Goal: Task Accomplishment & Management: Complete application form

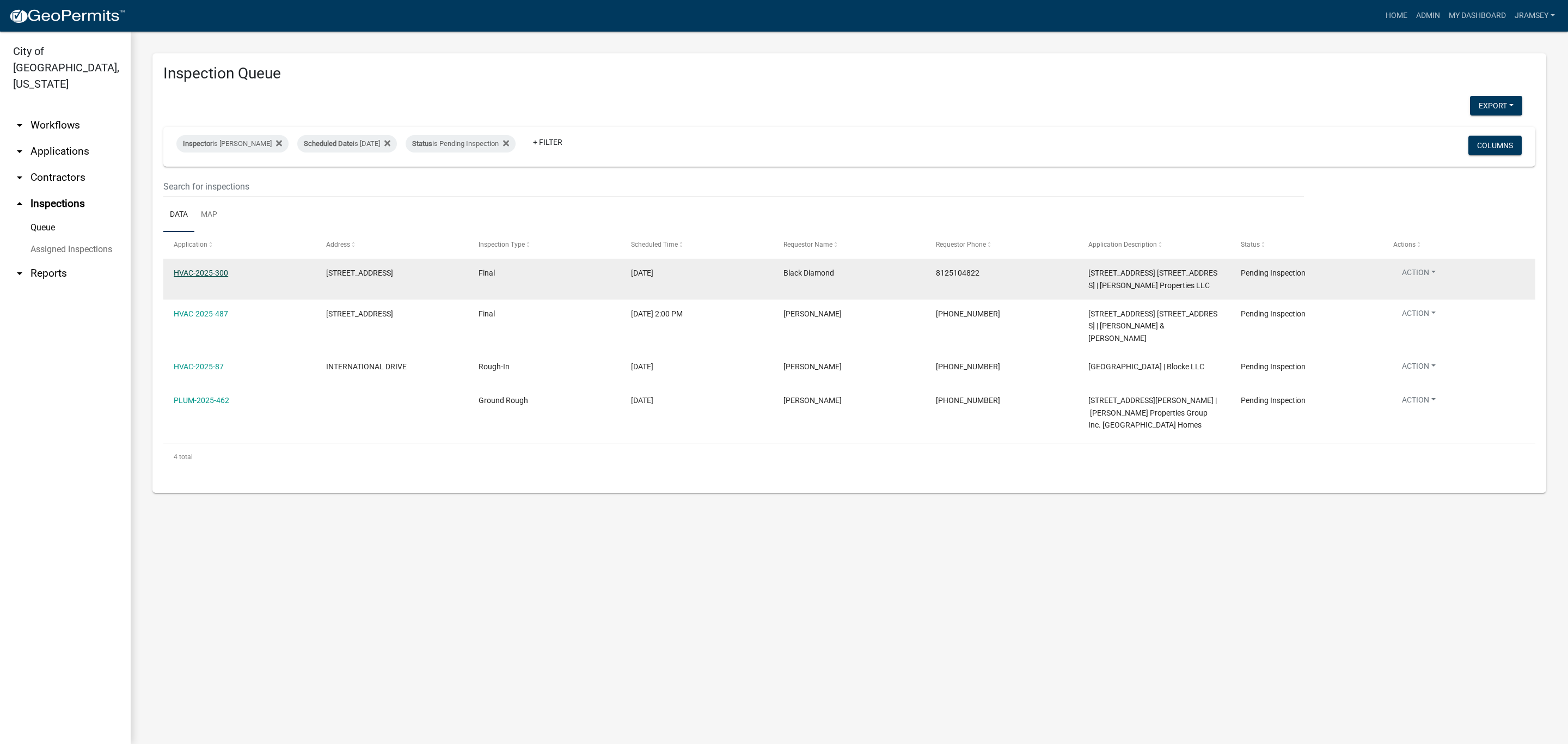
click at [203, 275] on link "HVAC-2025-300" at bounding box center [200, 273] width 54 height 9
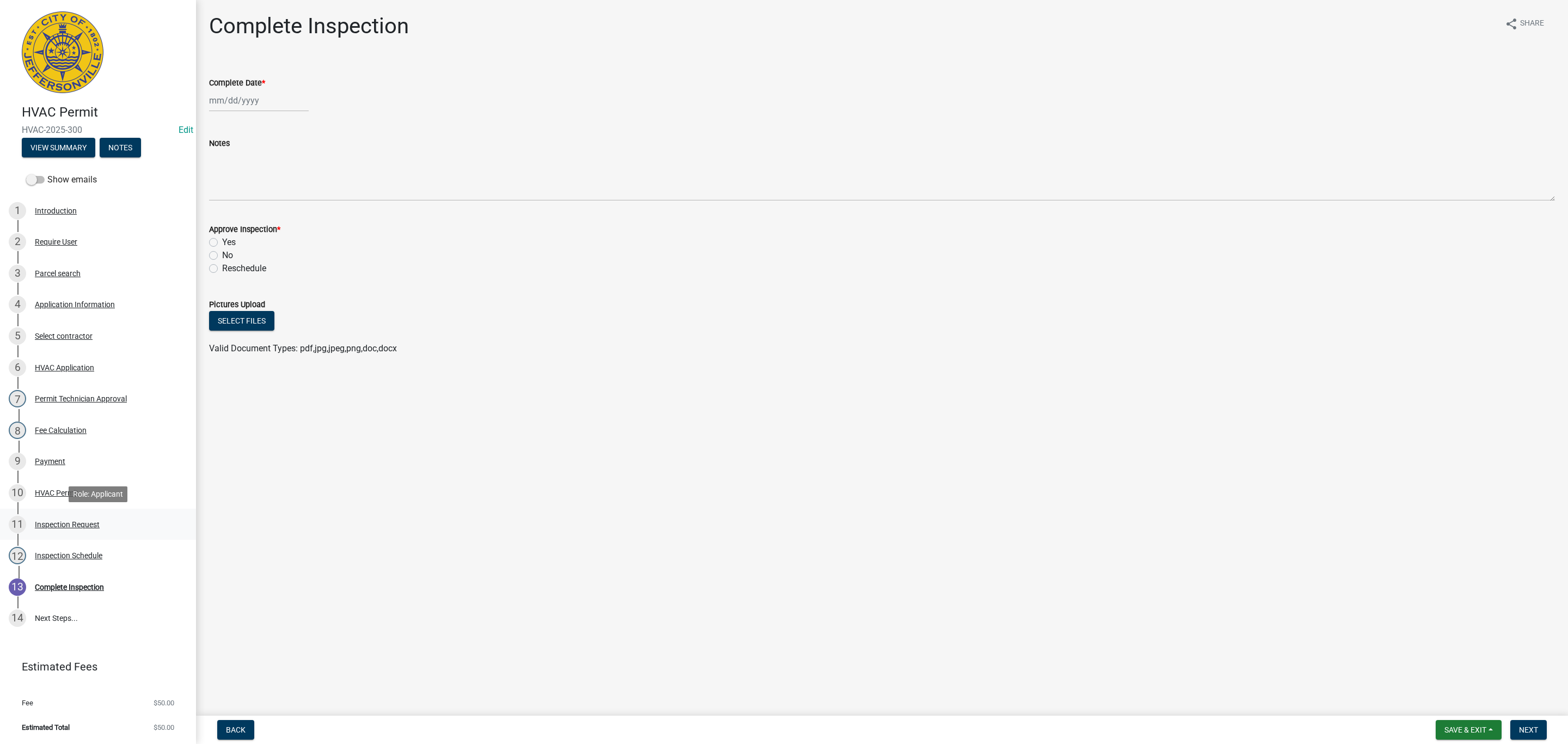
click at [58, 525] on div "Inspection Request" at bounding box center [67, 524] width 65 height 8
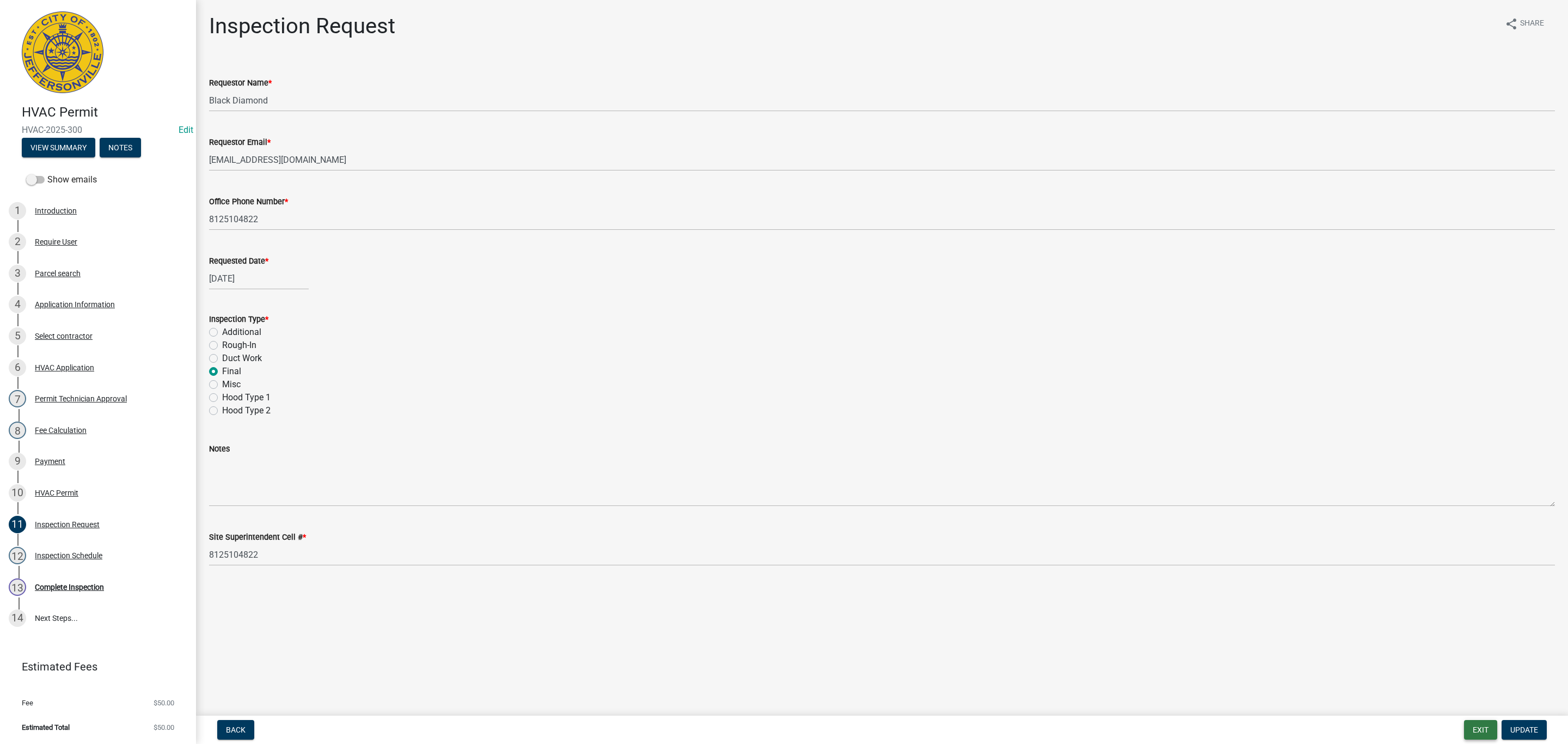
click at [1478, 725] on button "Exit" at bounding box center [1480, 729] width 33 height 19
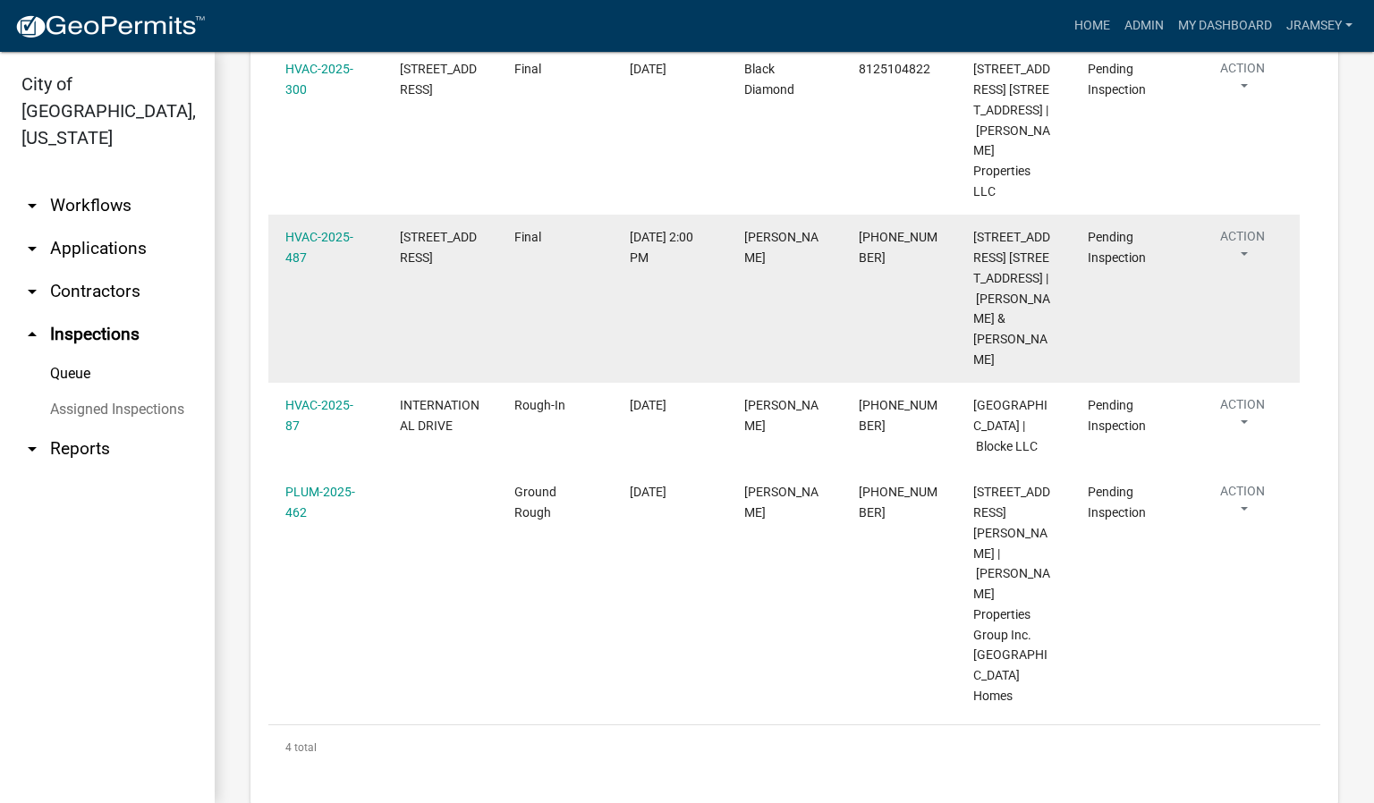
scroll to position [392, 0]
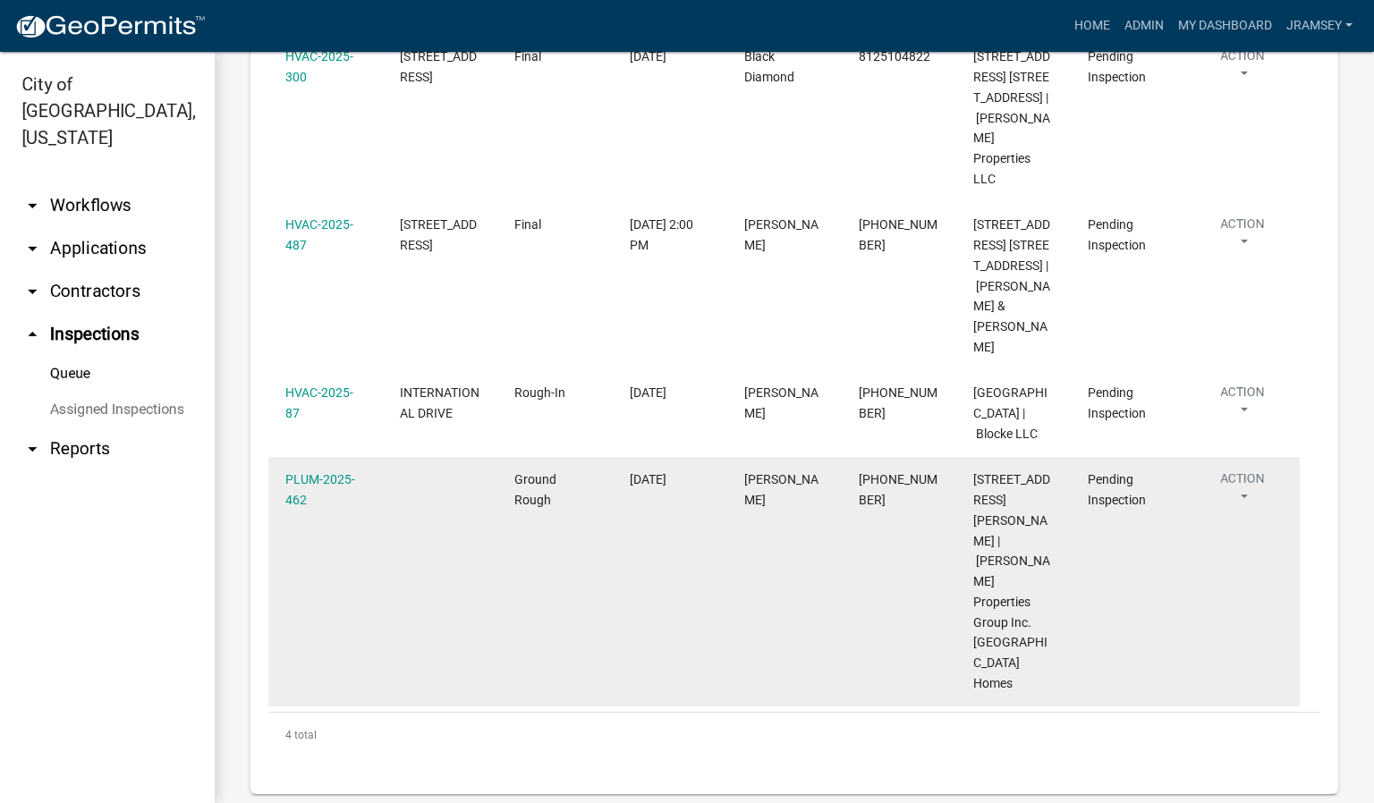
click at [1243, 259] on button "Action" at bounding box center [1242, 237] width 80 height 45
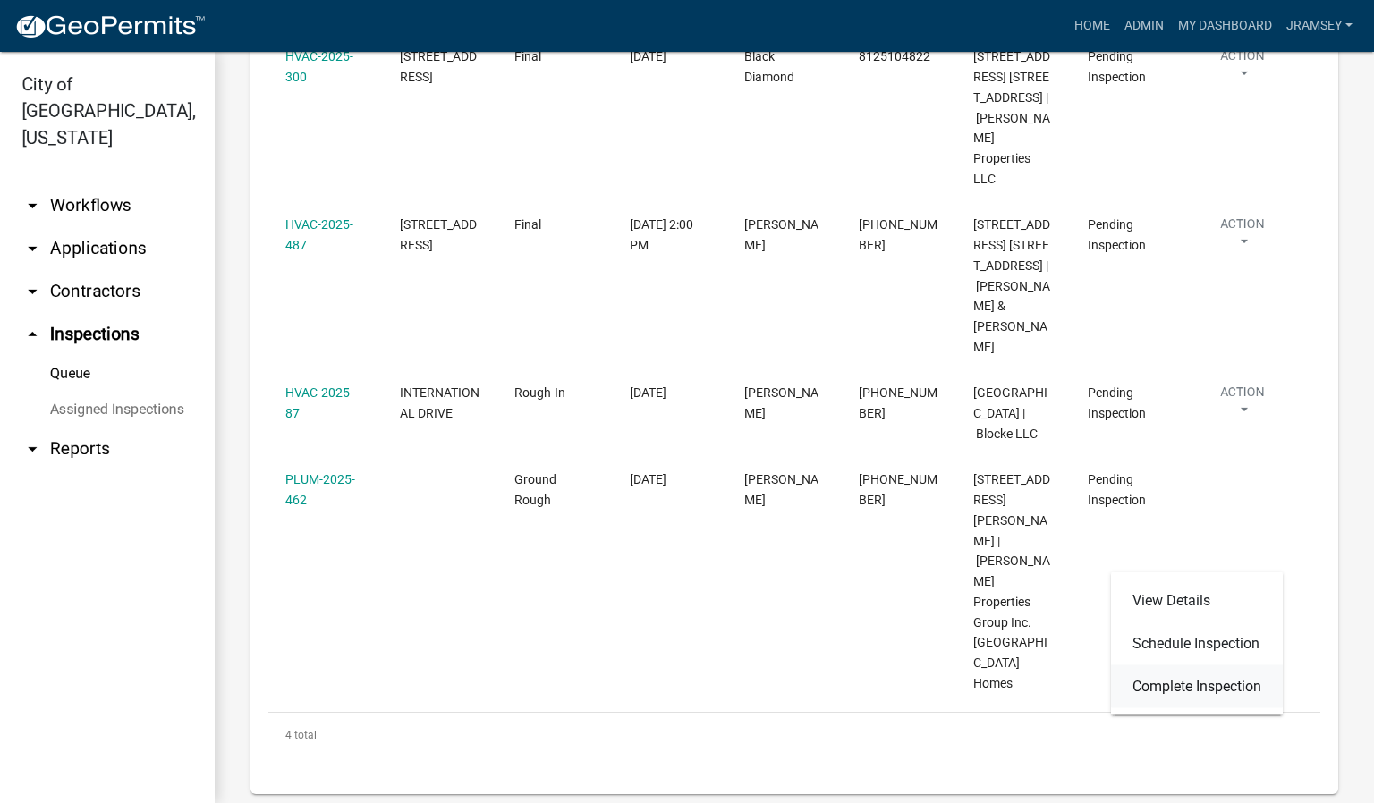
click at [1165, 692] on link "Complete Inspection" at bounding box center [1197, 686] width 172 height 43
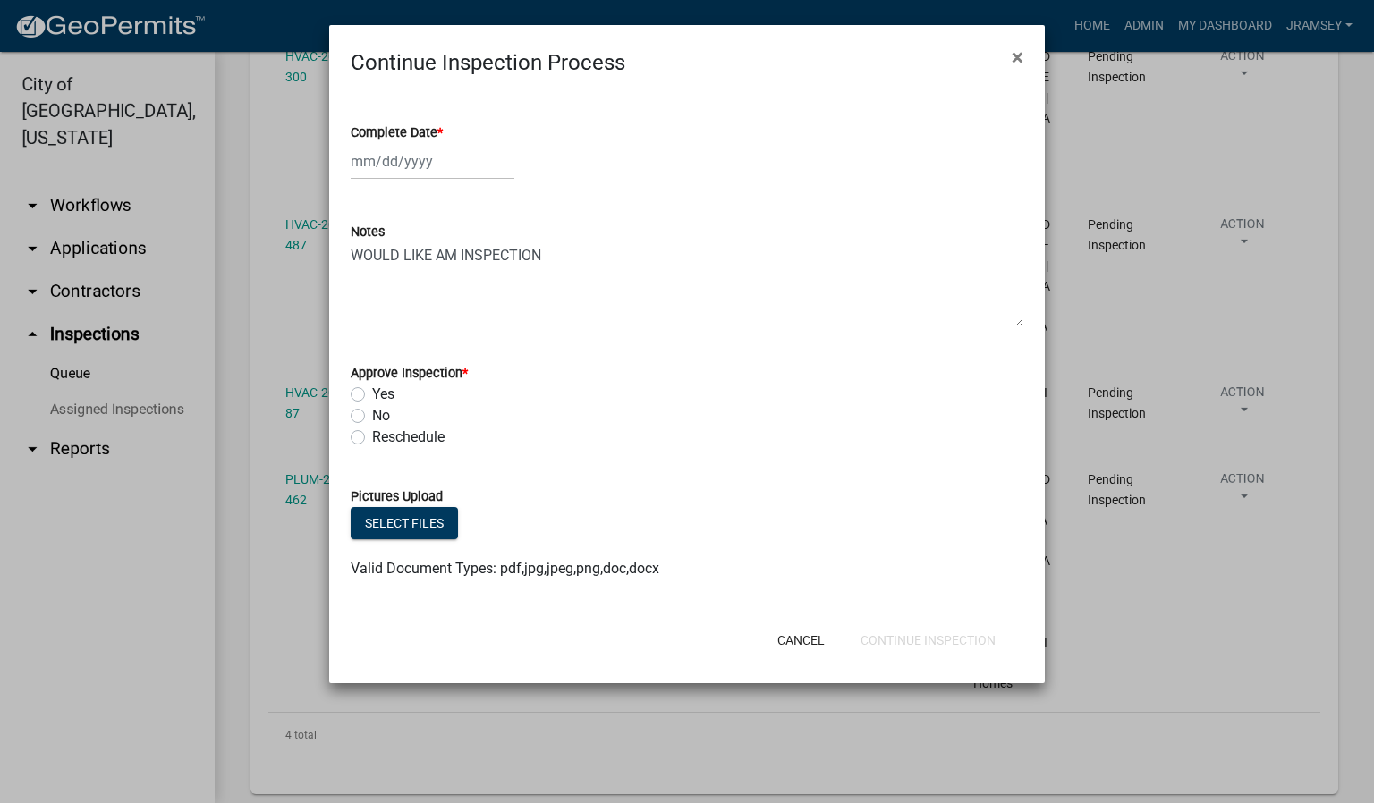
click at [394, 165] on div at bounding box center [433, 161] width 164 height 37
select select "8"
select select "2025"
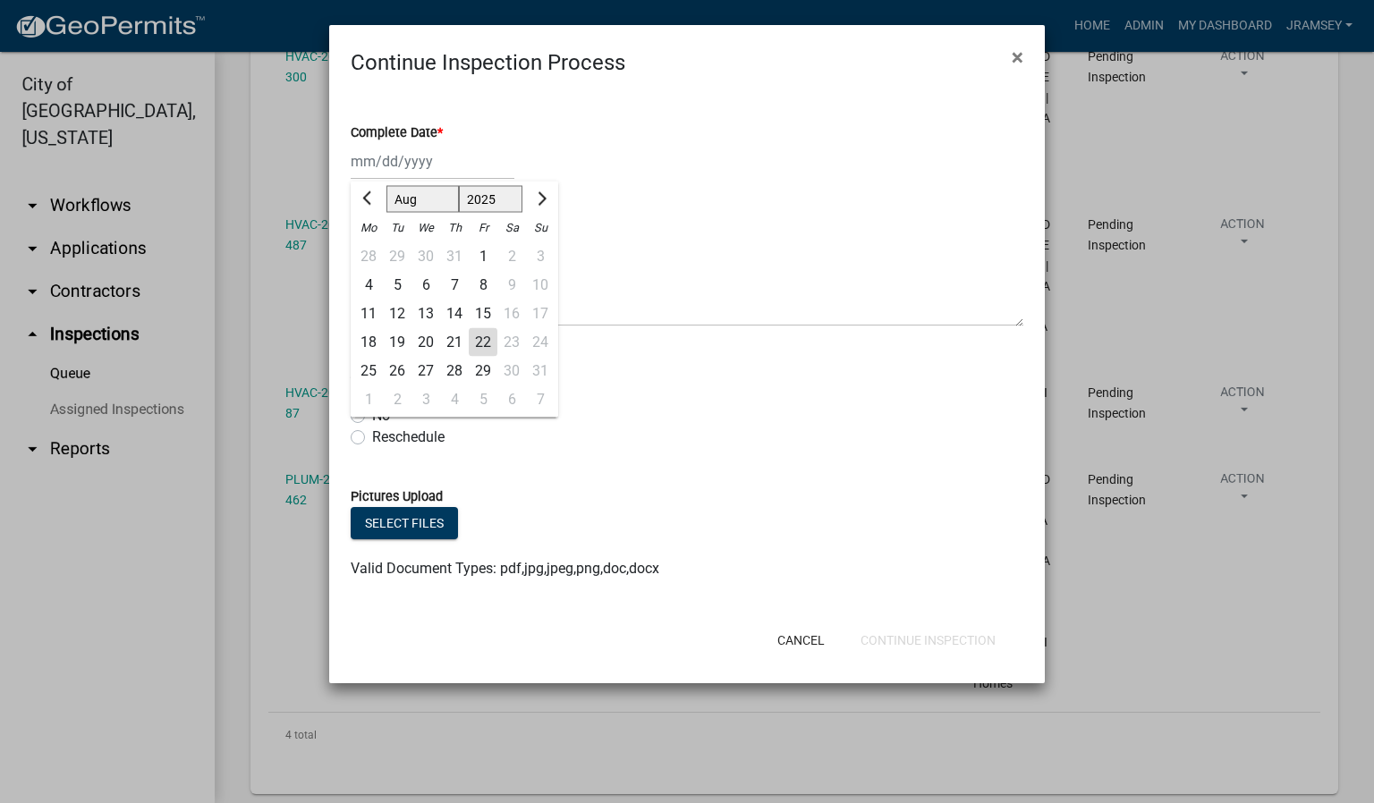
click at [484, 344] on div "22" at bounding box center [483, 342] width 29 height 29
type input "[DATE]"
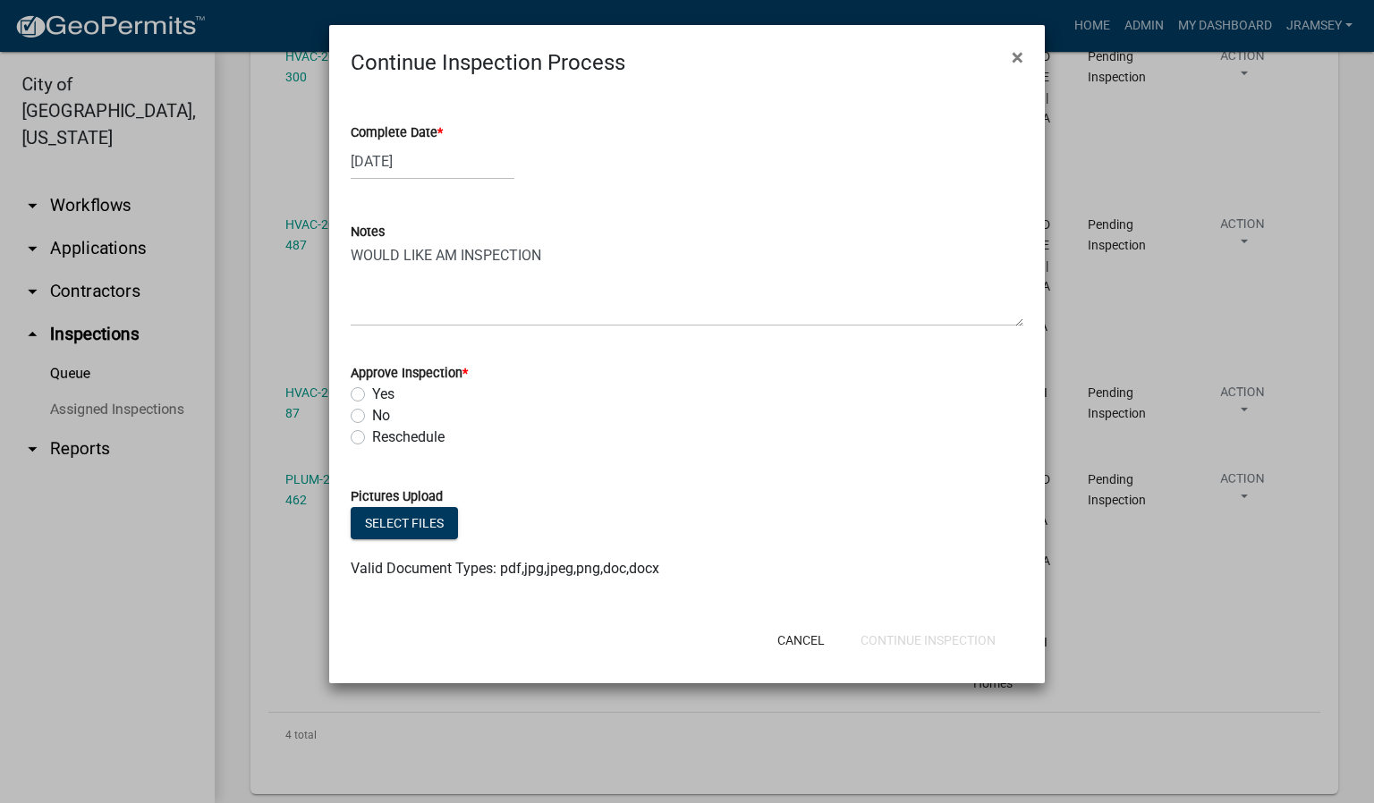
click at [372, 390] on label "Yes" at bounding box center [383, 394] width 22 height 21
click at [372, 390] on input "Yes" at bounding box center [378, 390] width 12 height 12
radio input "true"
click at [372, 397] on label "Yes" at bounding box center [383, 394] width 22 height 21
click at [372, 395] on input "Yes" at bounding box center [378, 390] width 12 height 12
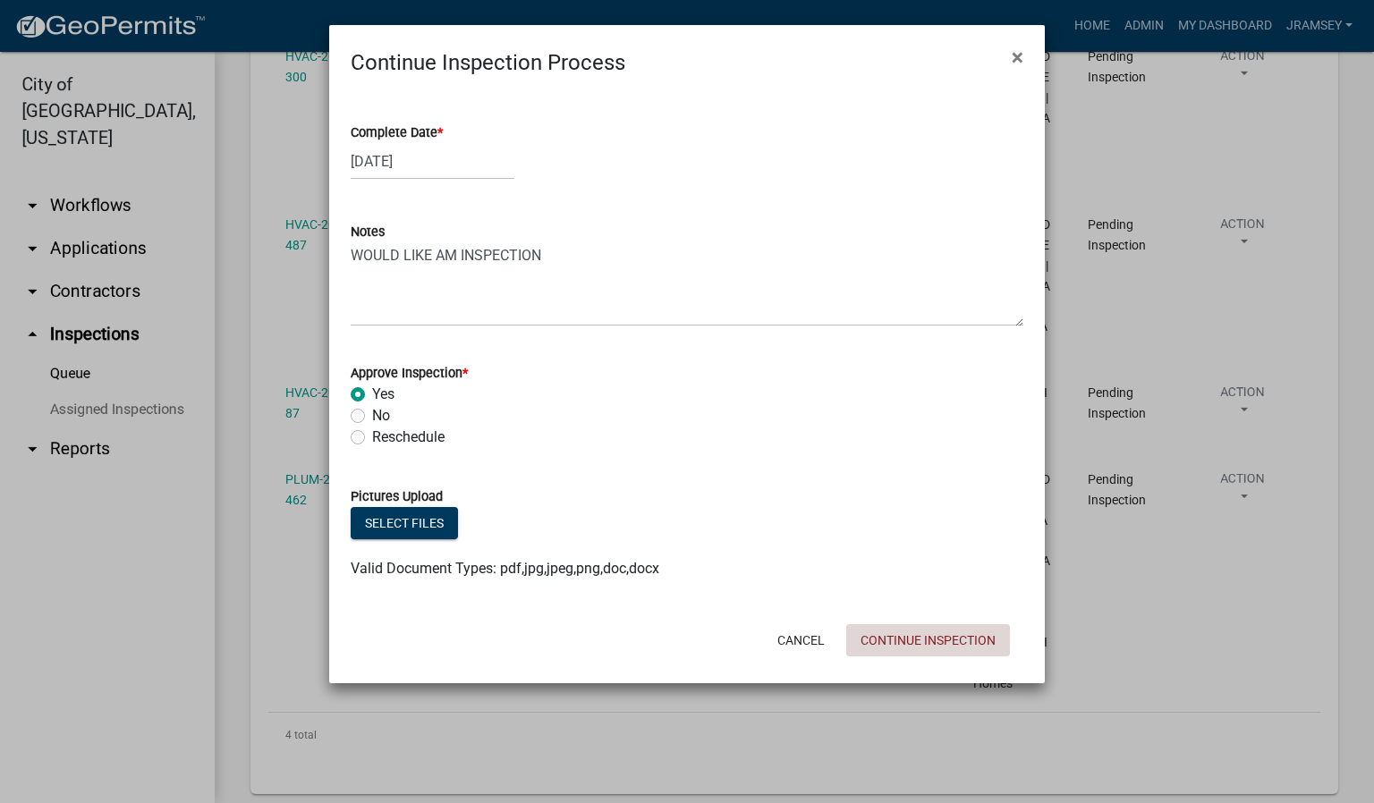
click at [900, 640] on button "Continue Inspection" at bounding box center [928, 640] width 164 height 32
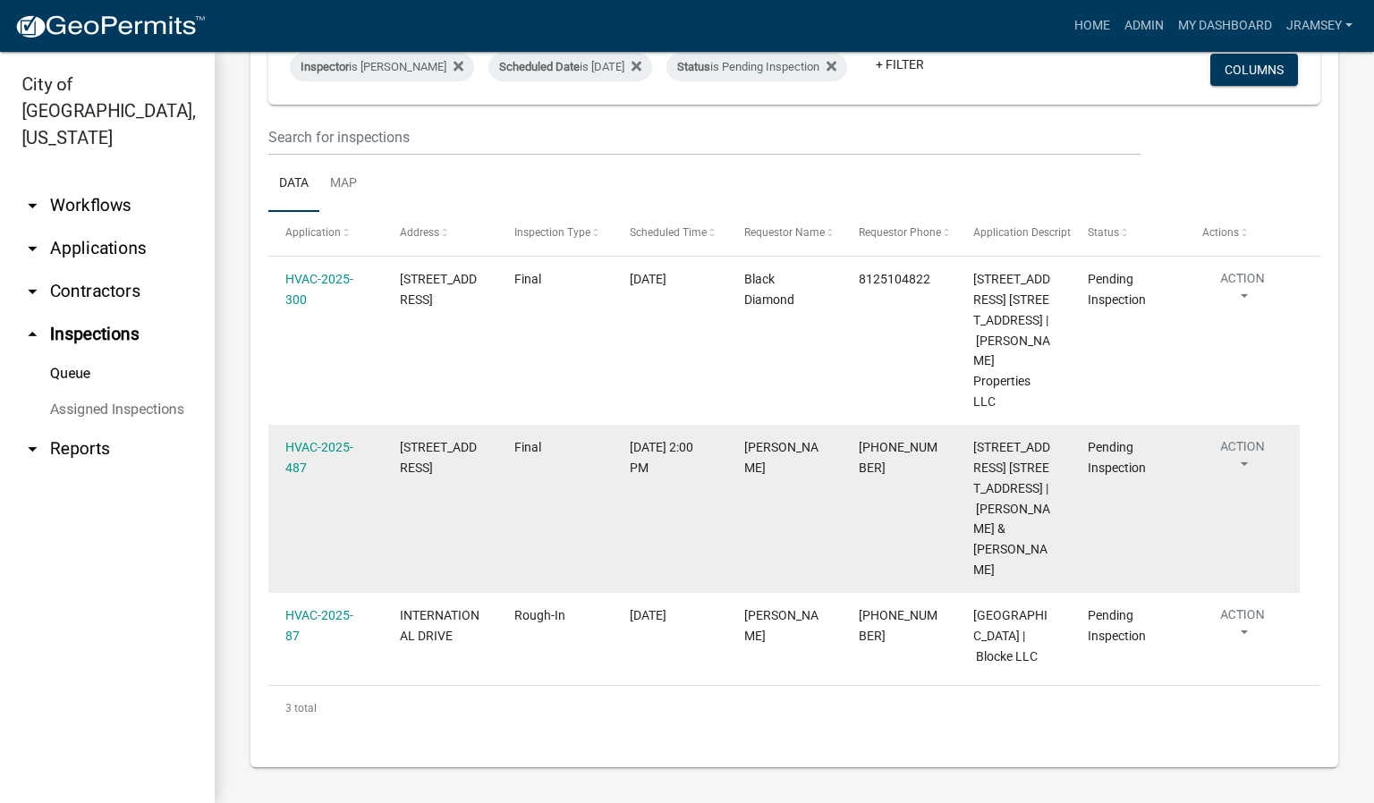
scroll to position [224, 0]
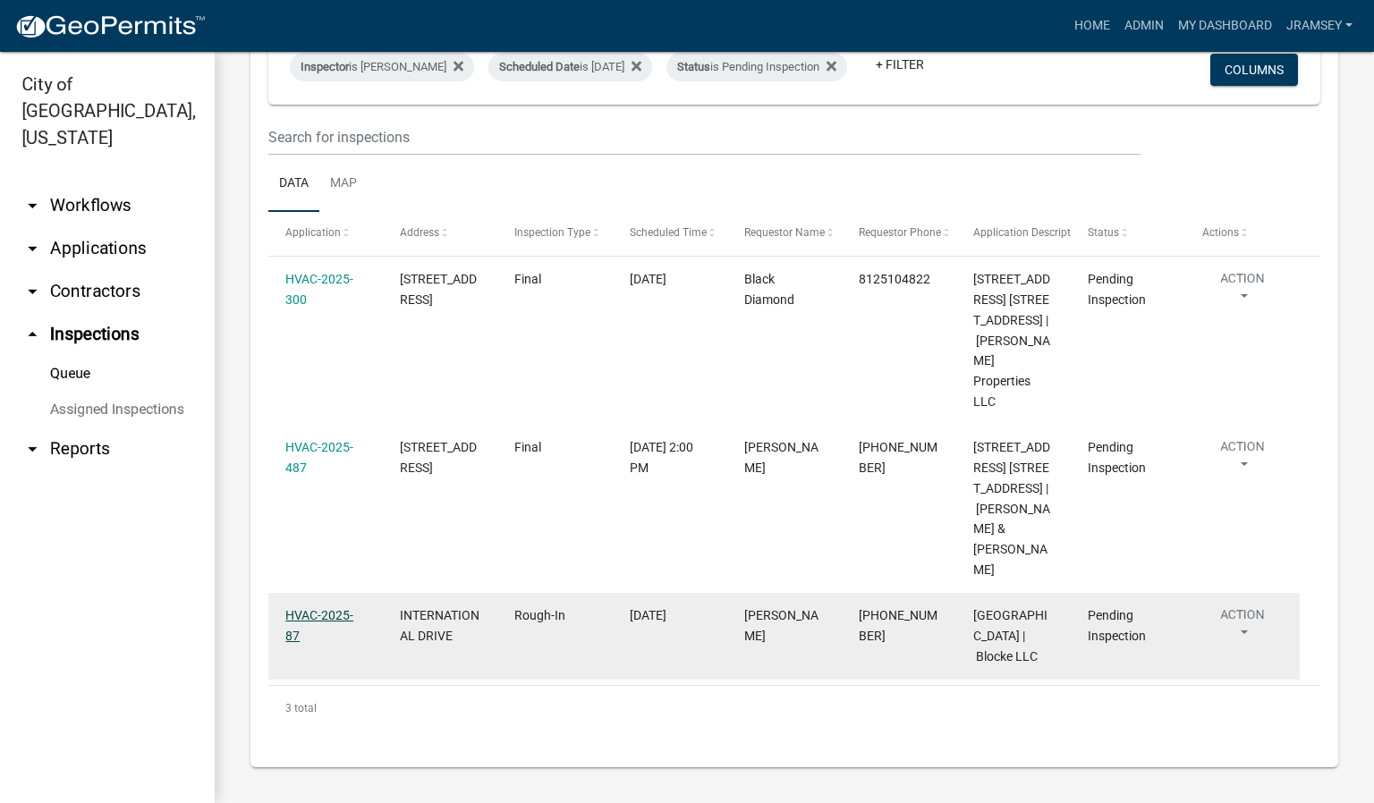
click at [311, 608] on link "HVAC-2025-87" at bounding box center [319, 625] width 68 height 35
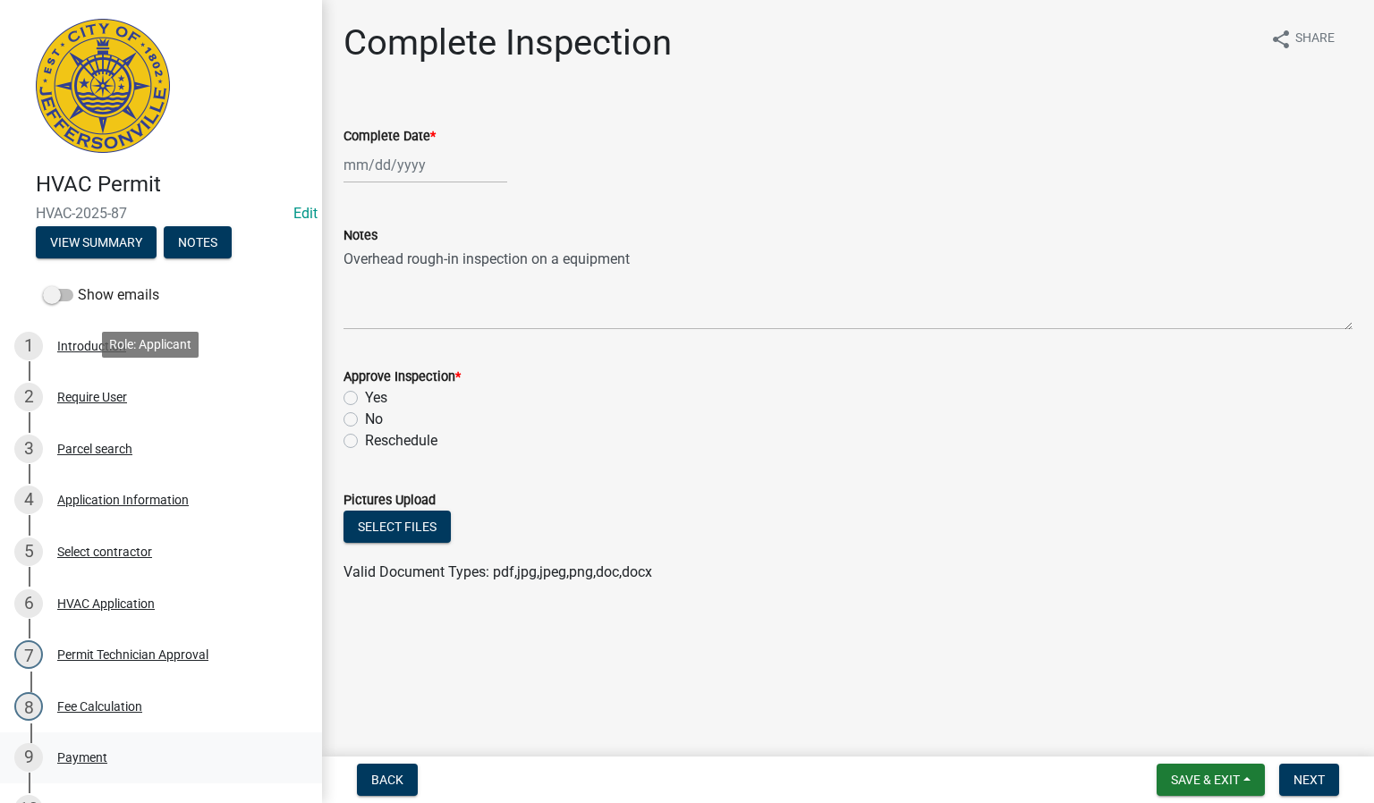
scroll to position [363, 0]
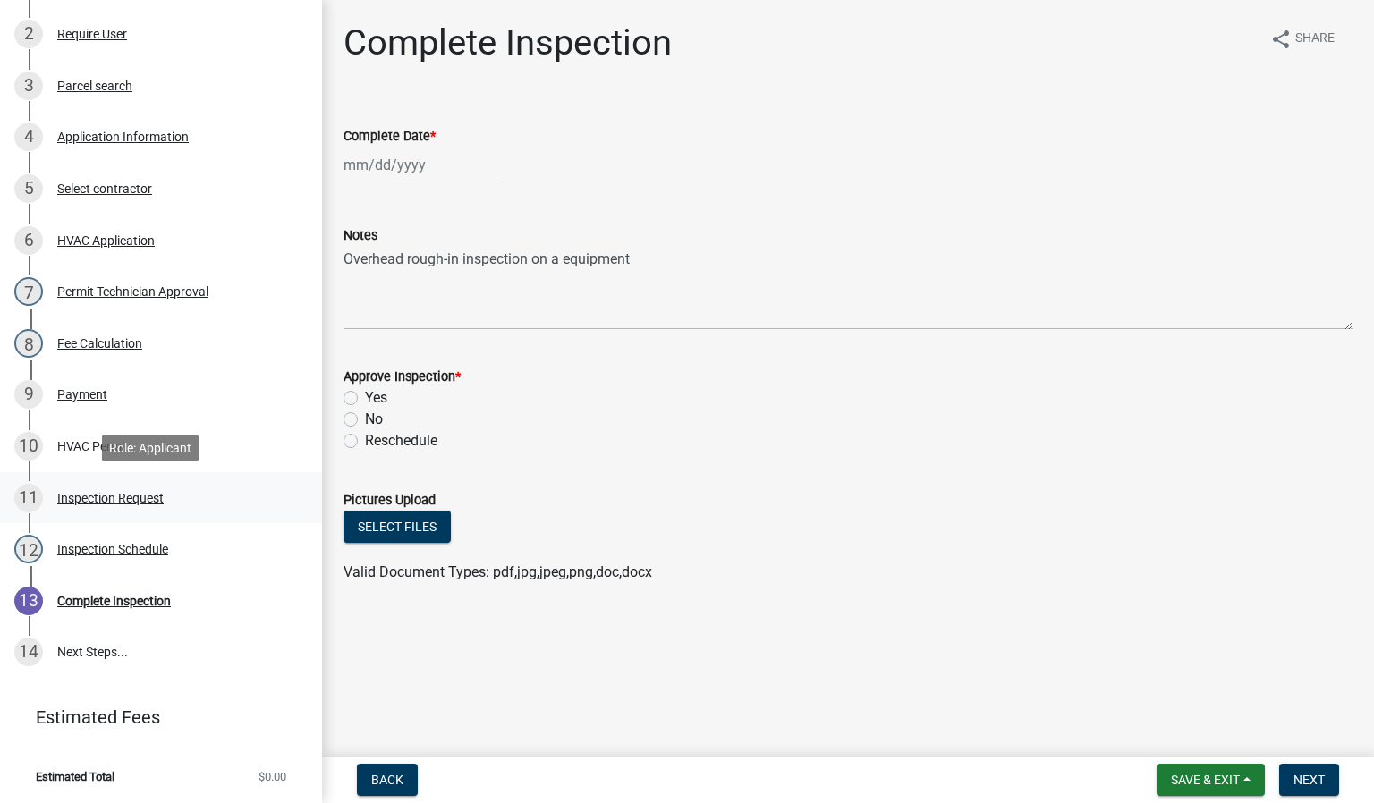
click at [103, 496] on div "Inspection Request" at bounding box center [110, 498] width 106 height 13
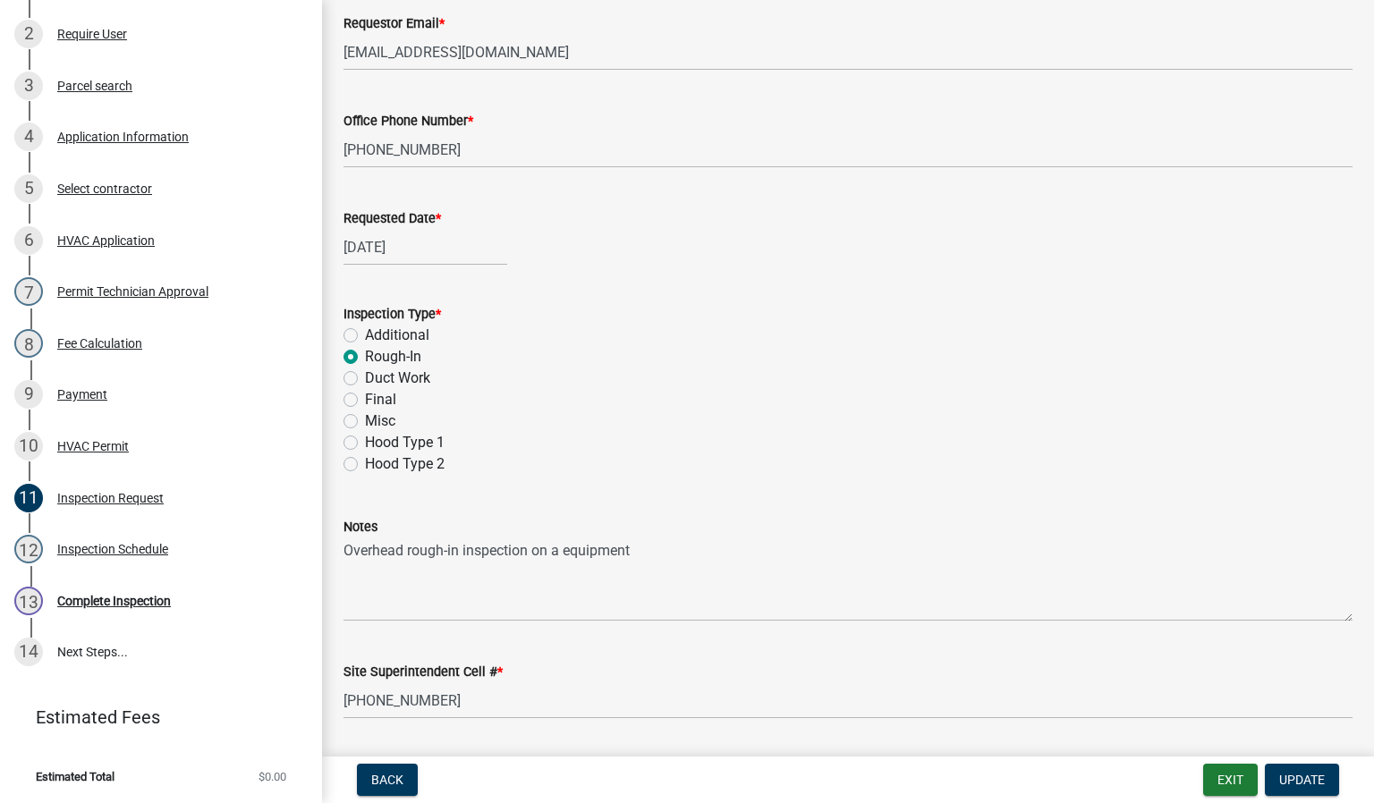
scroll to position [263, 0]
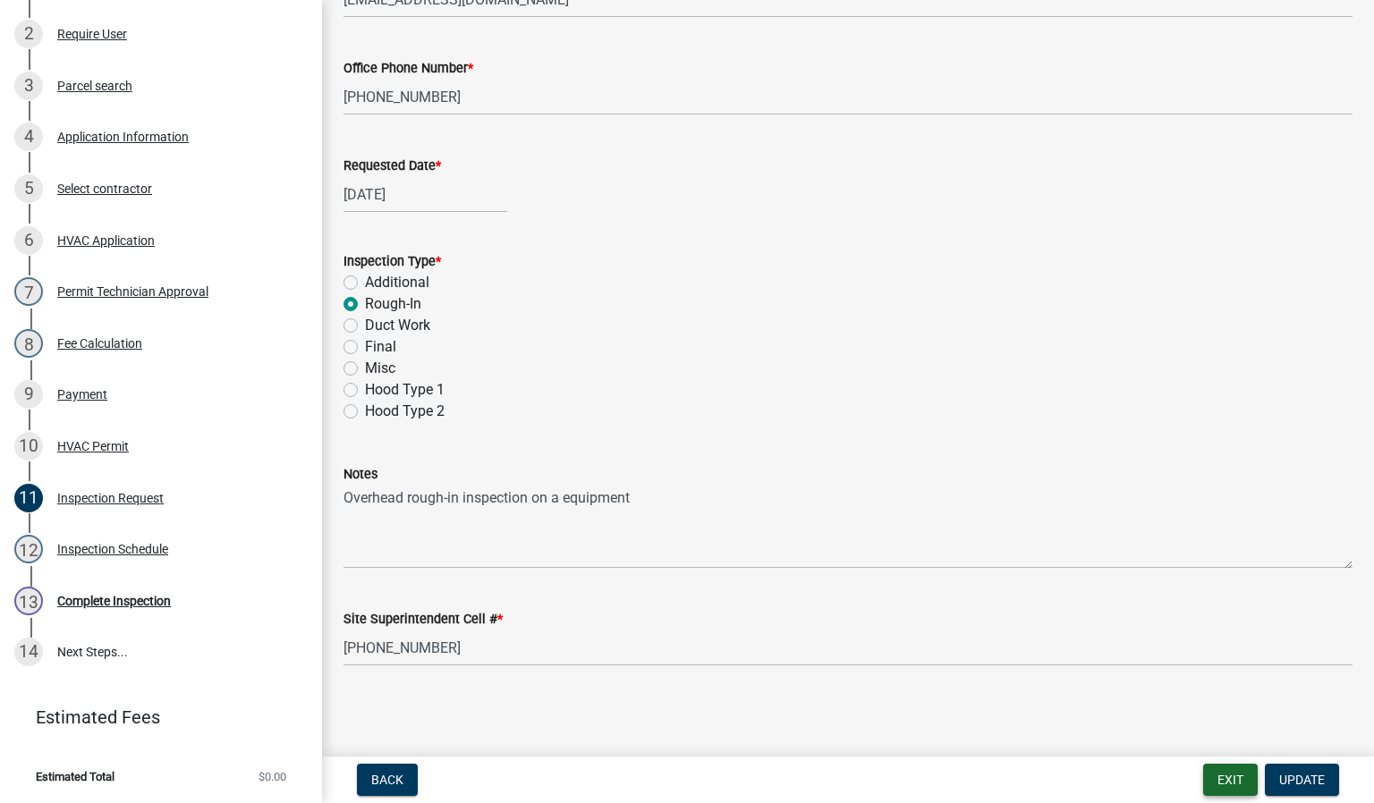
click at [1234, 779] on button "Exit" at bounding box center [1230, 780] width 55 height 32
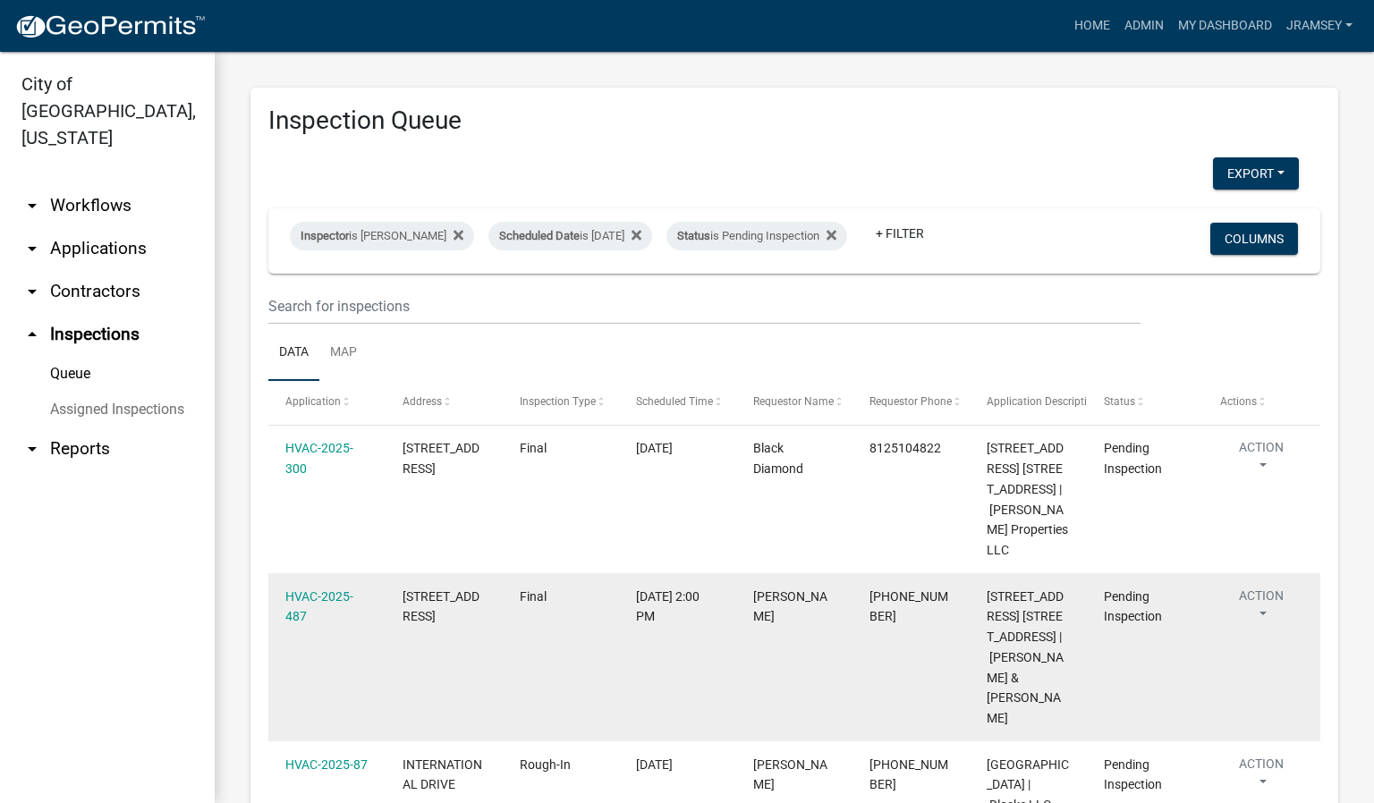
scroll to position [204, 0]
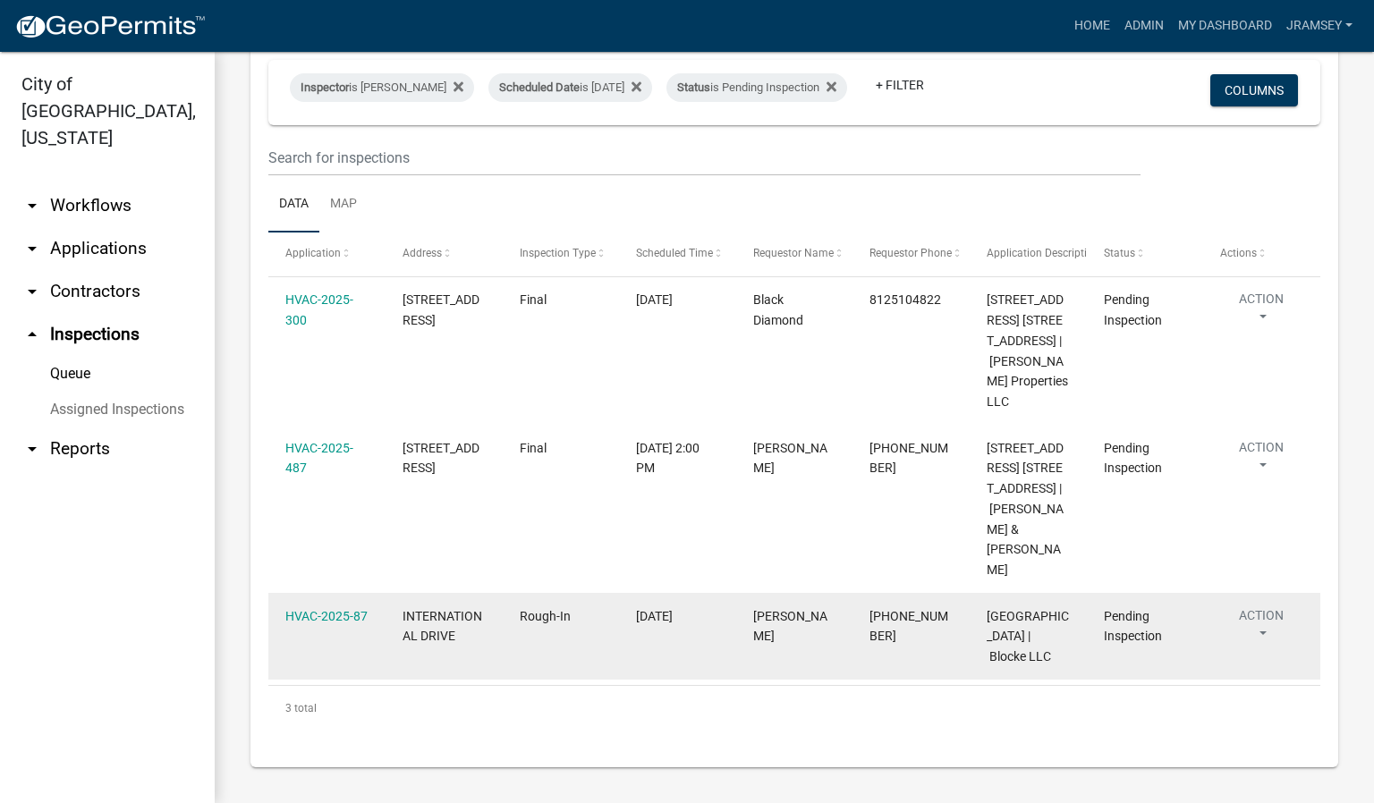
click at [1264, 335] on button "Action" at bounding box center [1261, 312] width 82 height 45
click at [1270, 335] on button "Action" at bounding box center [1261, 312] width 82 height 45
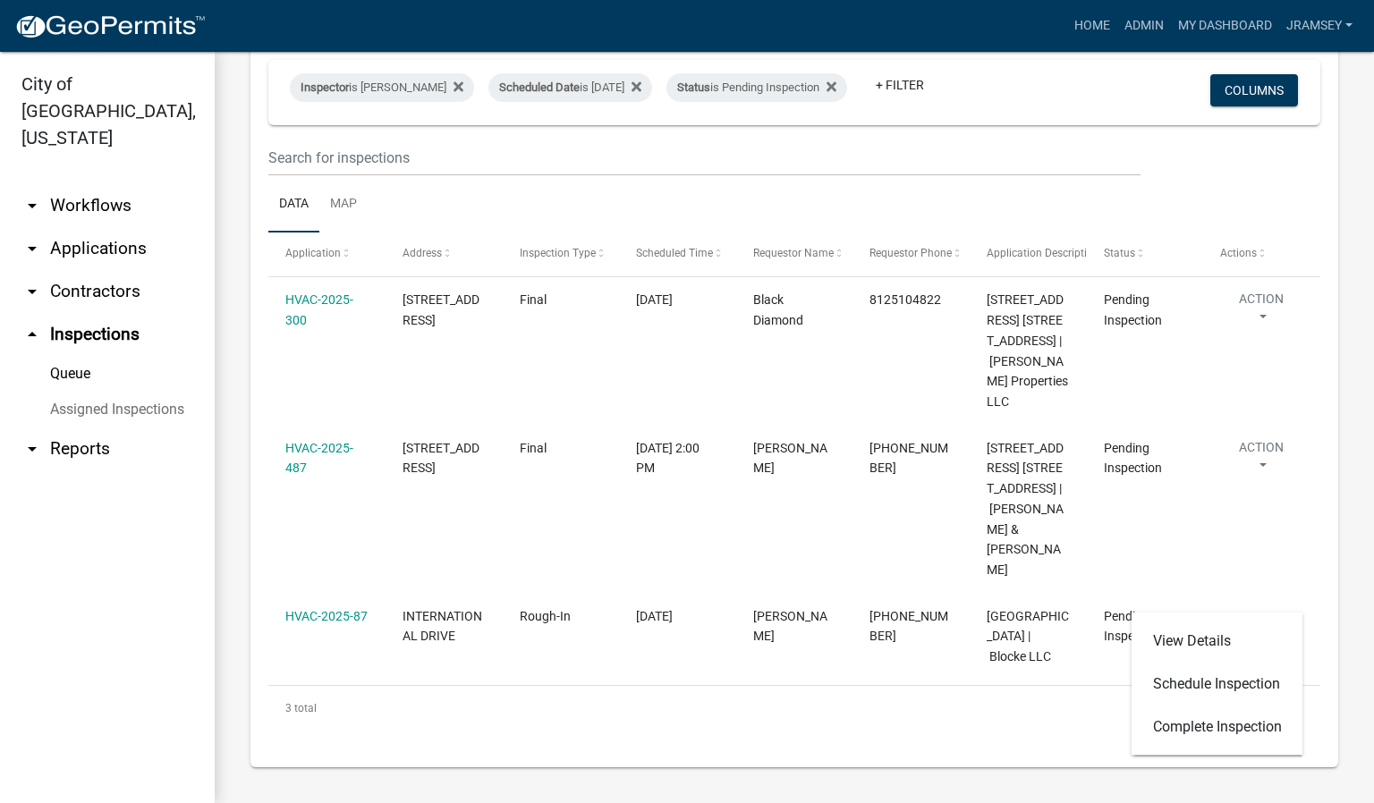
drag, startPoint x: 1162, startPoint y: 479, endPoint x: 523, endPoint y: 166, distance: 710.8
click at [523, 176] on ul "Data Map" at bounding box center [794, 204] width 1052 height 56
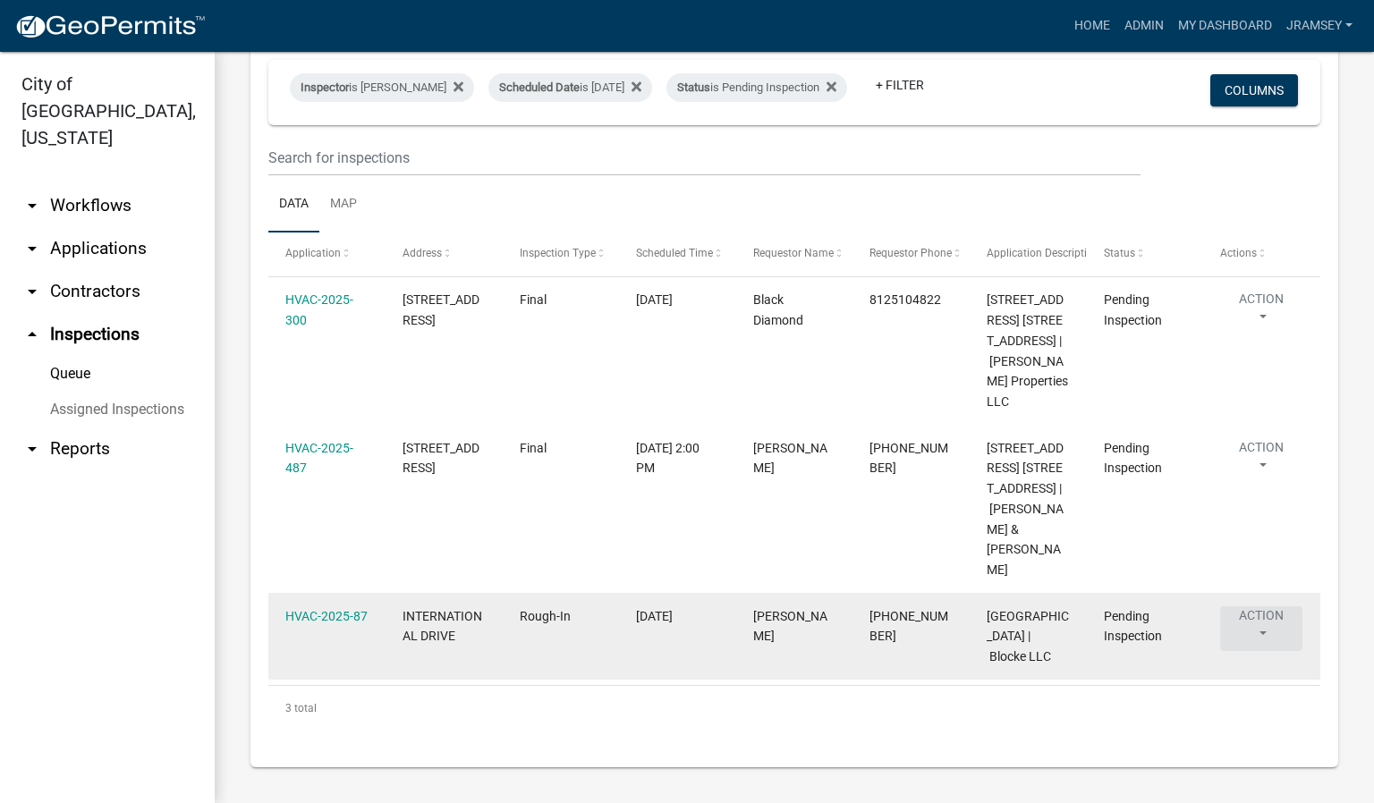
click at [1262, 335] on button "Action" at bounding box center [1261, 312] width 82 height 45
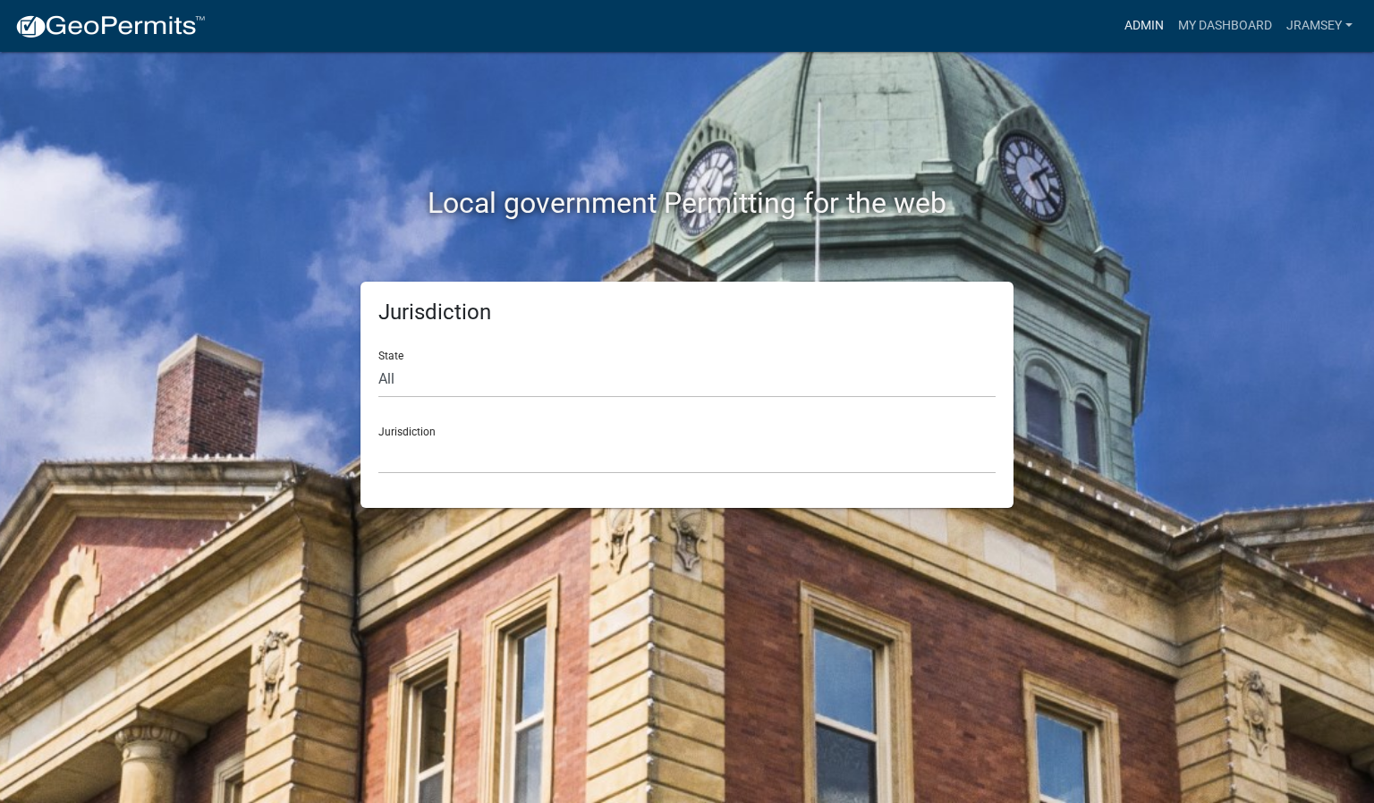
click at [1138, 22] on link "Admin" at bounding box center [1144, 26] width 54 height 34
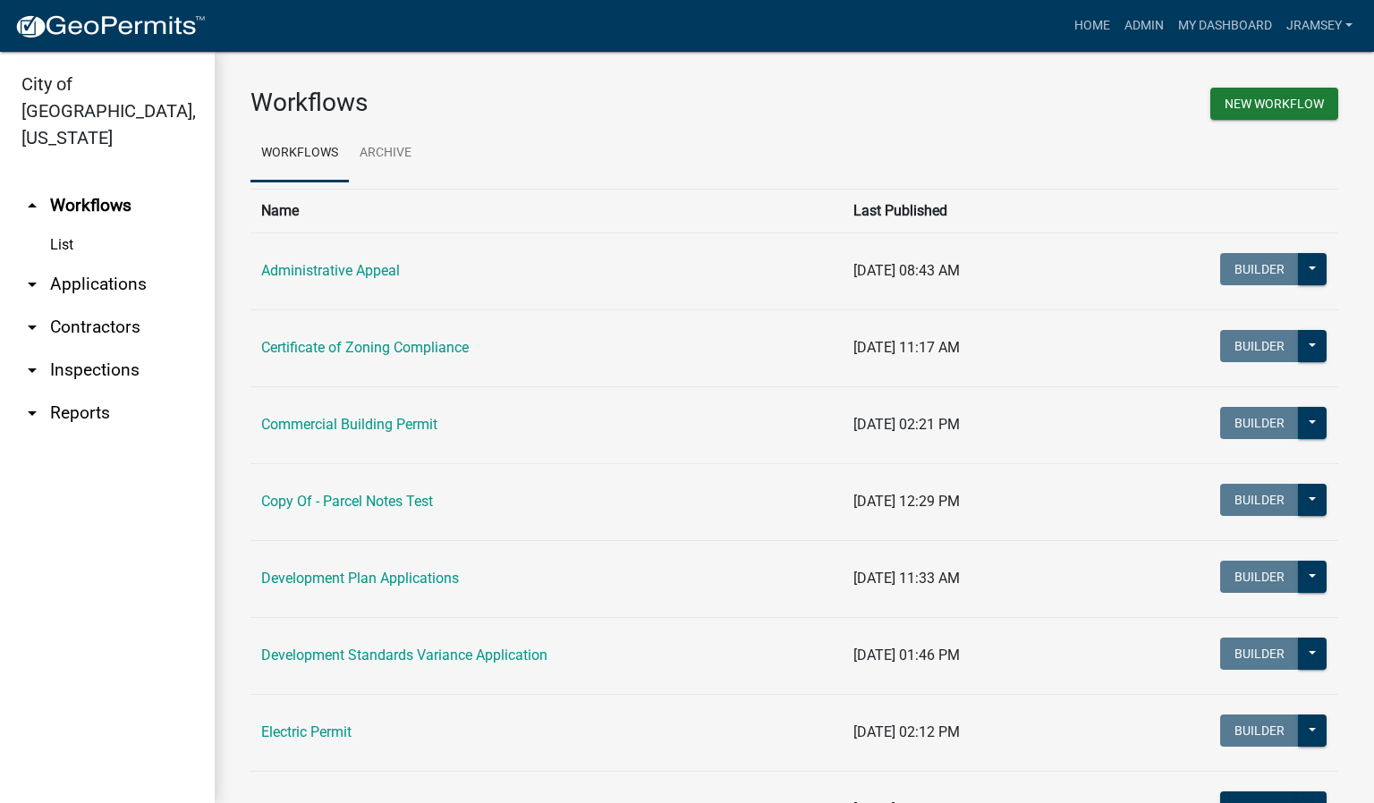
click at [95, 349] on link "arrow_drop_down Inspections" at bounding box center [107, 370] width 215 height 43
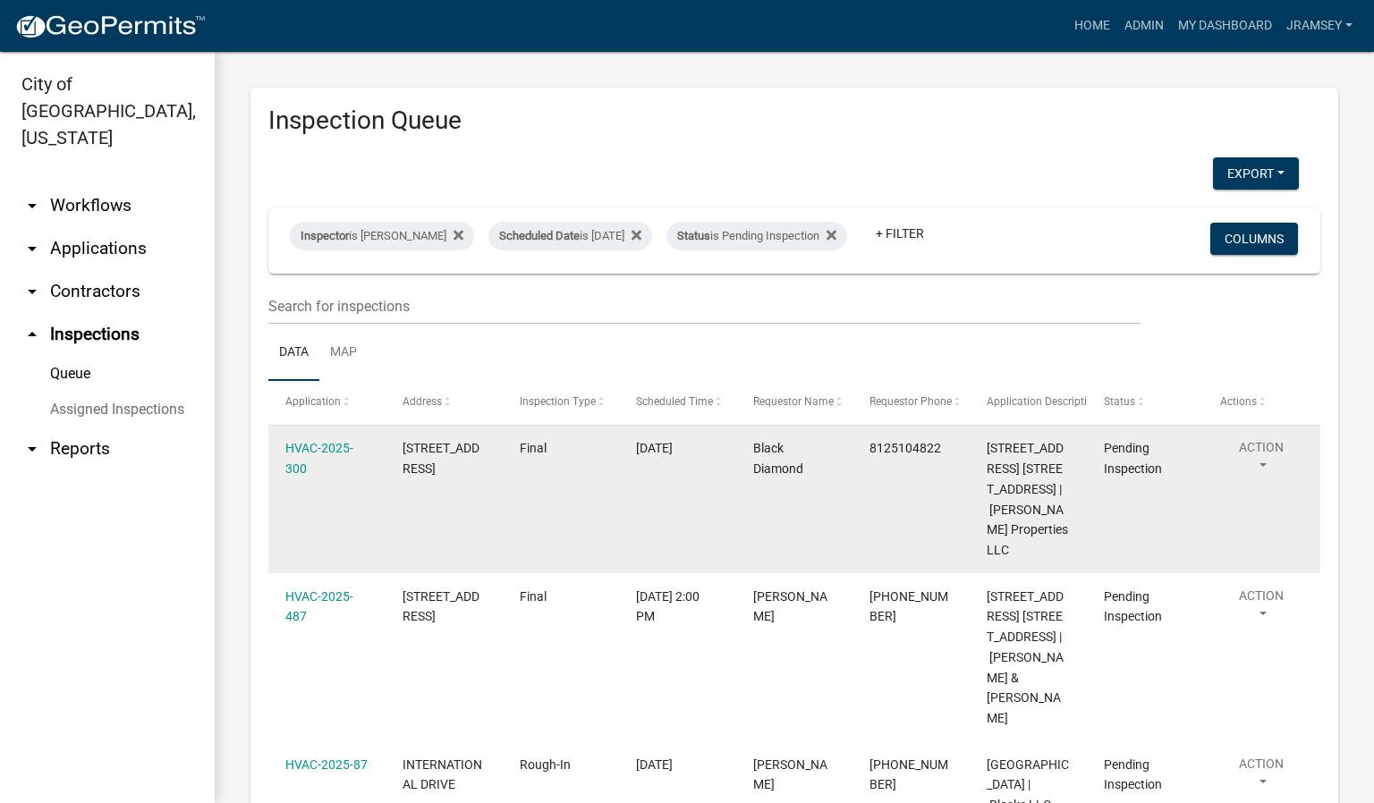
scroll to position [204, 0]
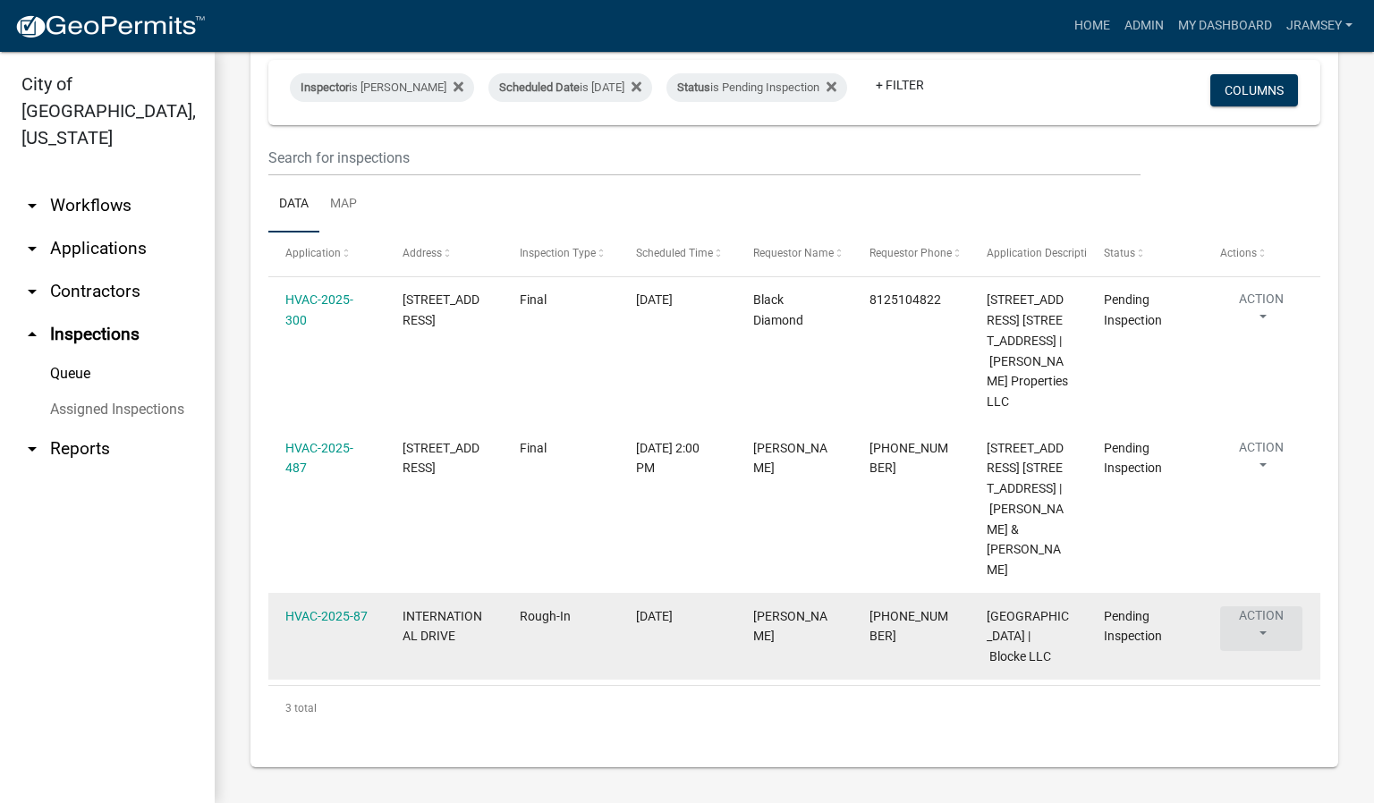
click at [1258, 335] on button "Action" at bounding box center [1261, 312] width 82 height 45
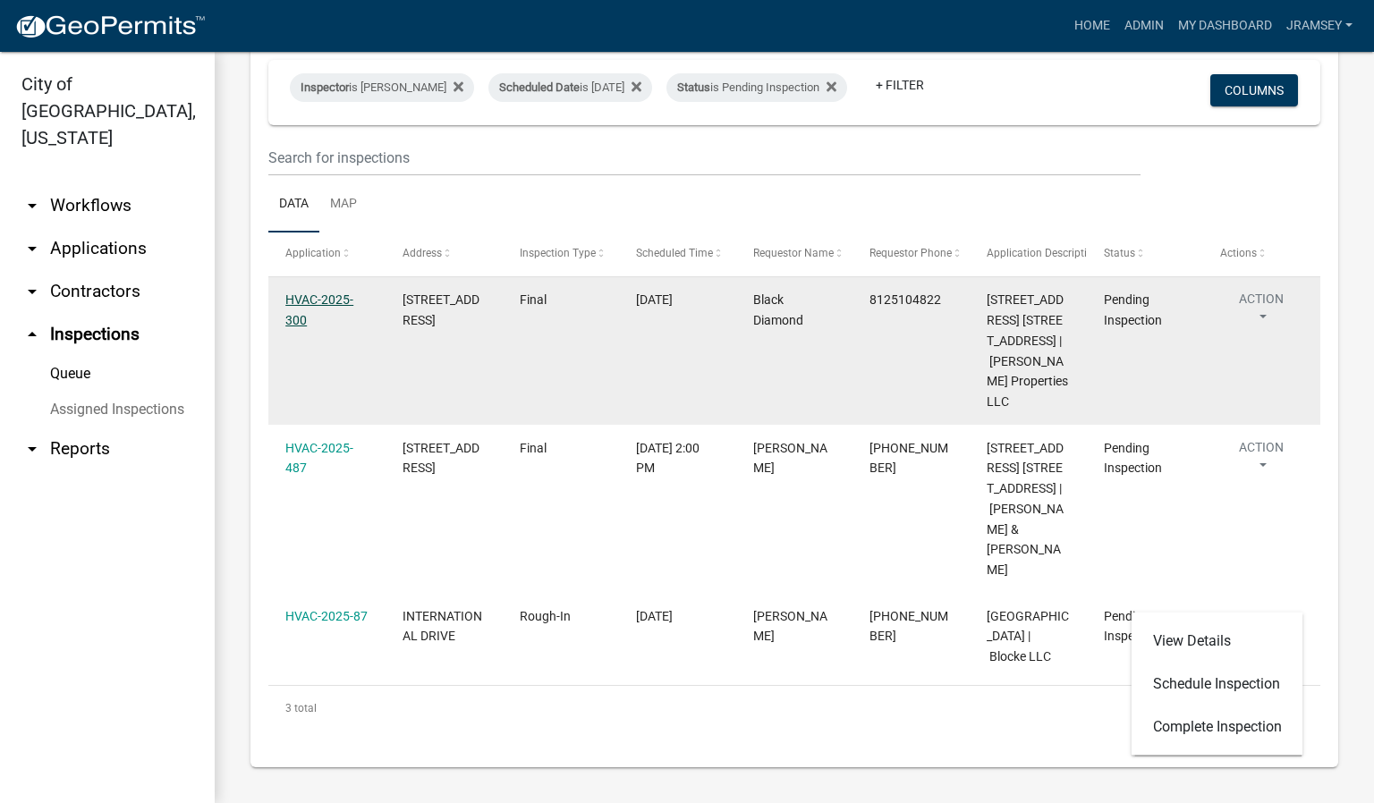
click at [307, 292] on link "HVAC-2025-300" at bounding box center [319, 309] width 68 height 35
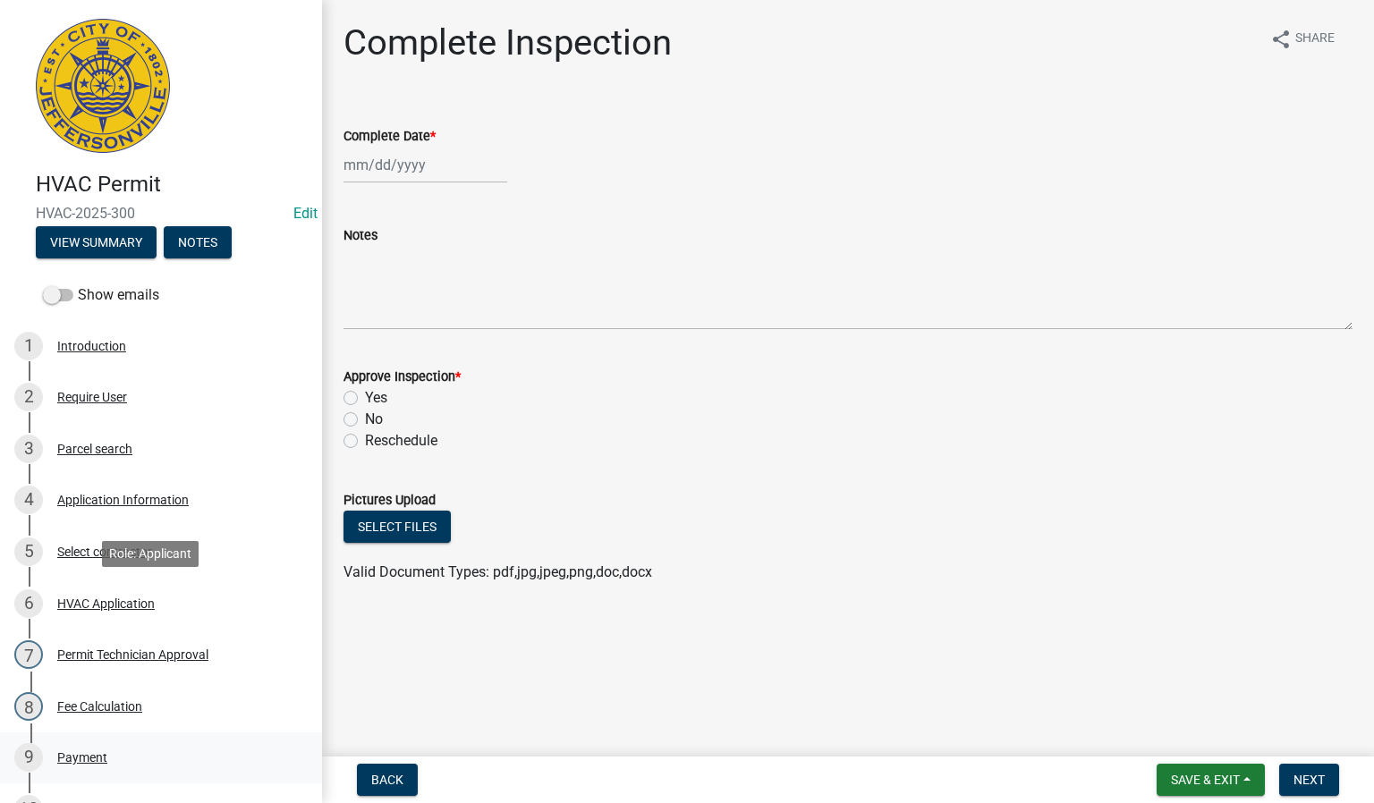
scroll to position [403, 0]
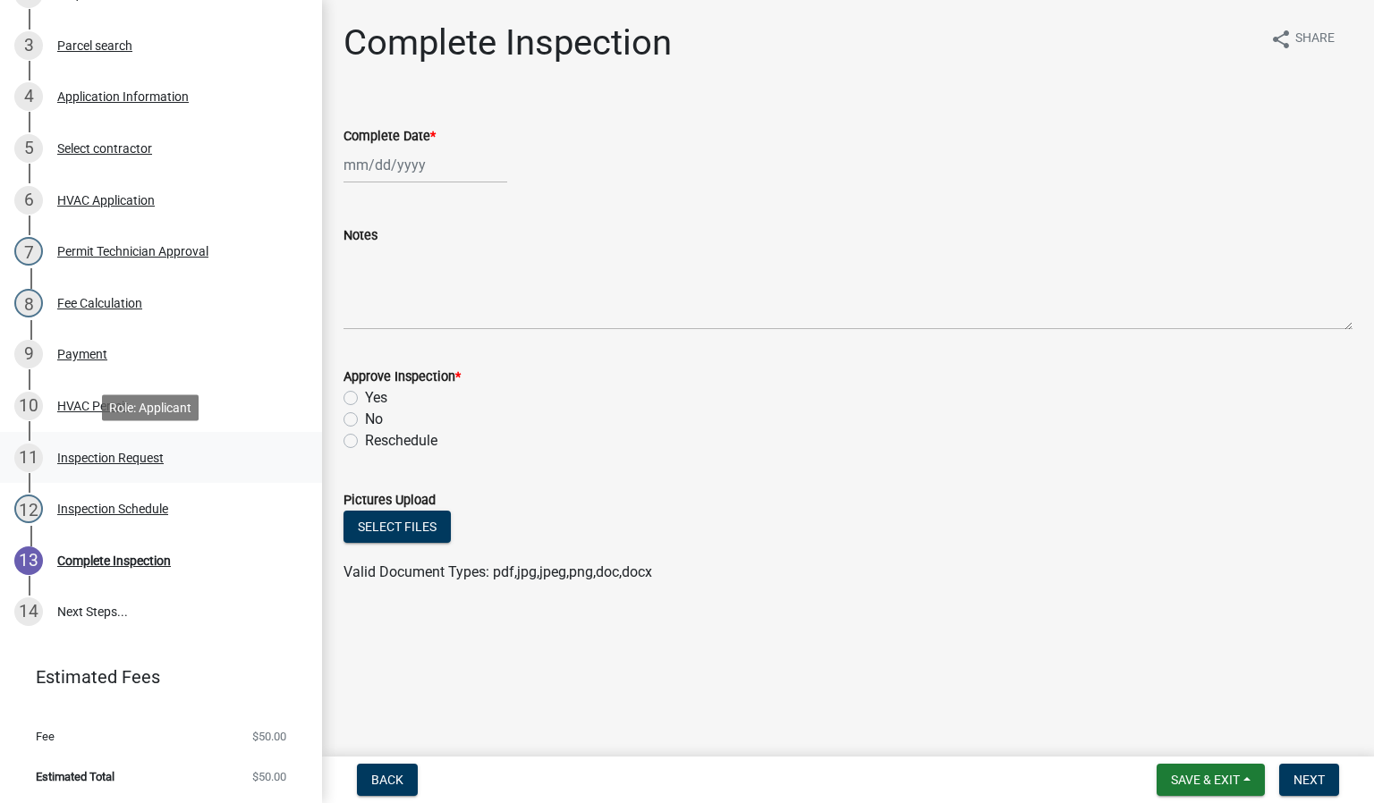
click at [122, 462] on div "Inspection Request" at bounding box center [110, 458] width 106 height 13
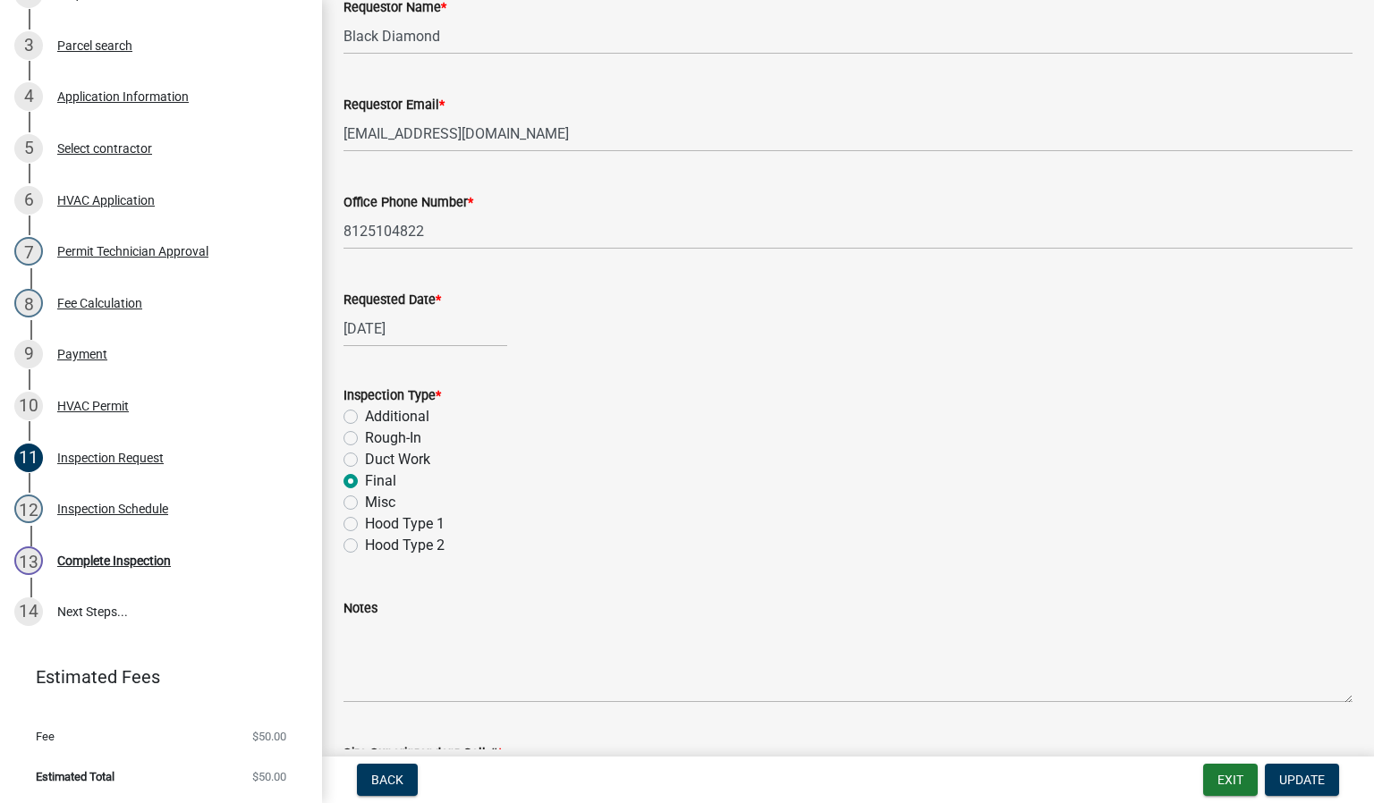
scroll to position [263, 0]
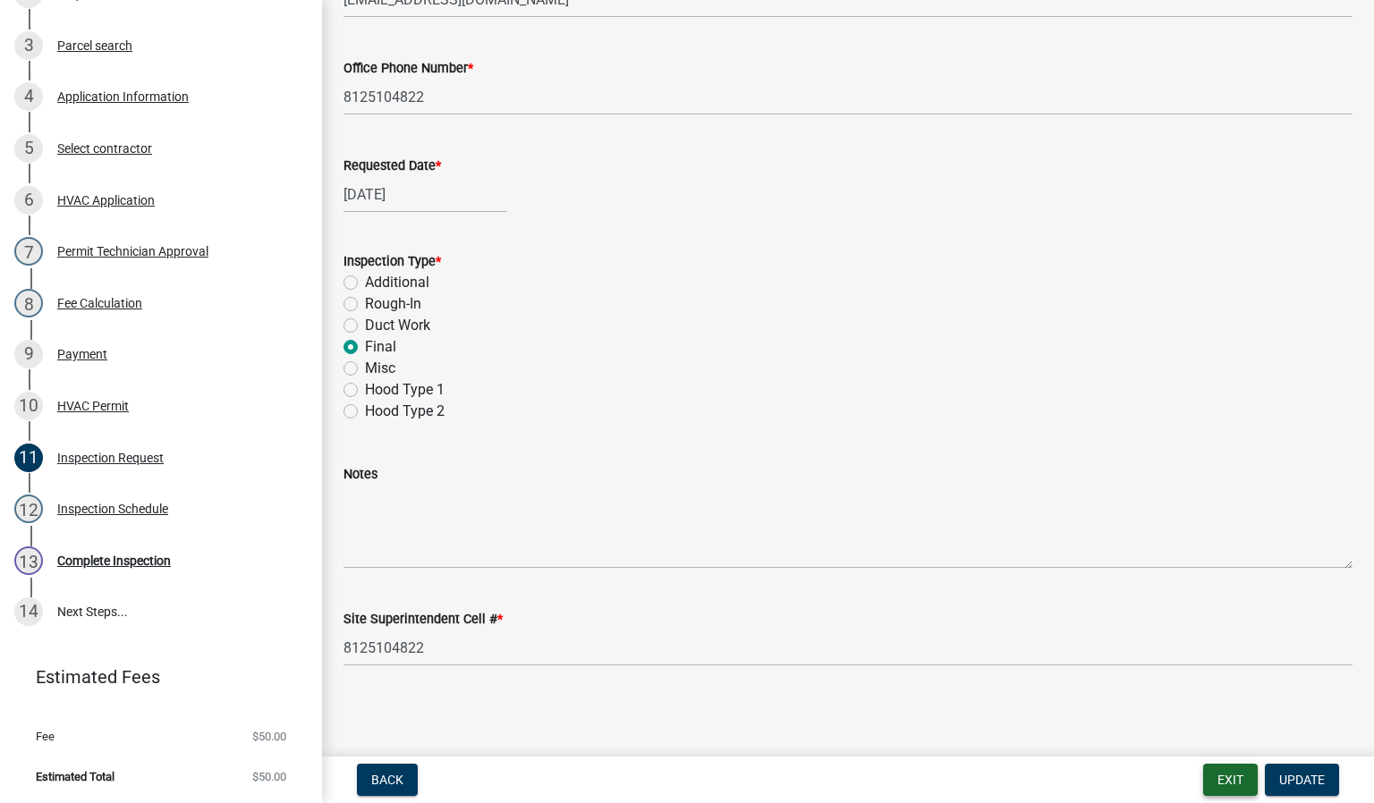
click at [1226, 779] on button "Exit" at bounding box center [1230, 780] width 55 height 32
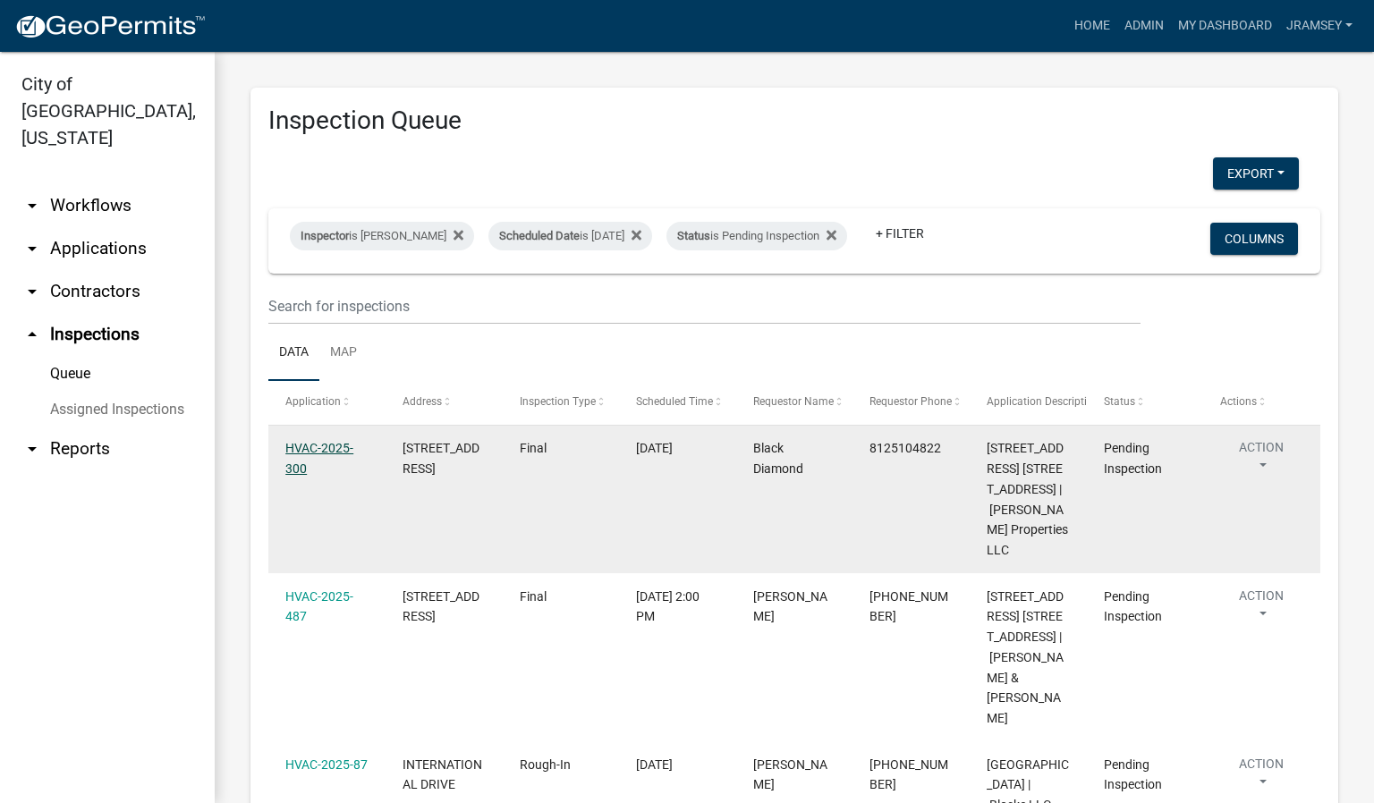
click at [323, 457] on link "HVAC-2025-300" at bounding box center [319, 458] width 68 height 35
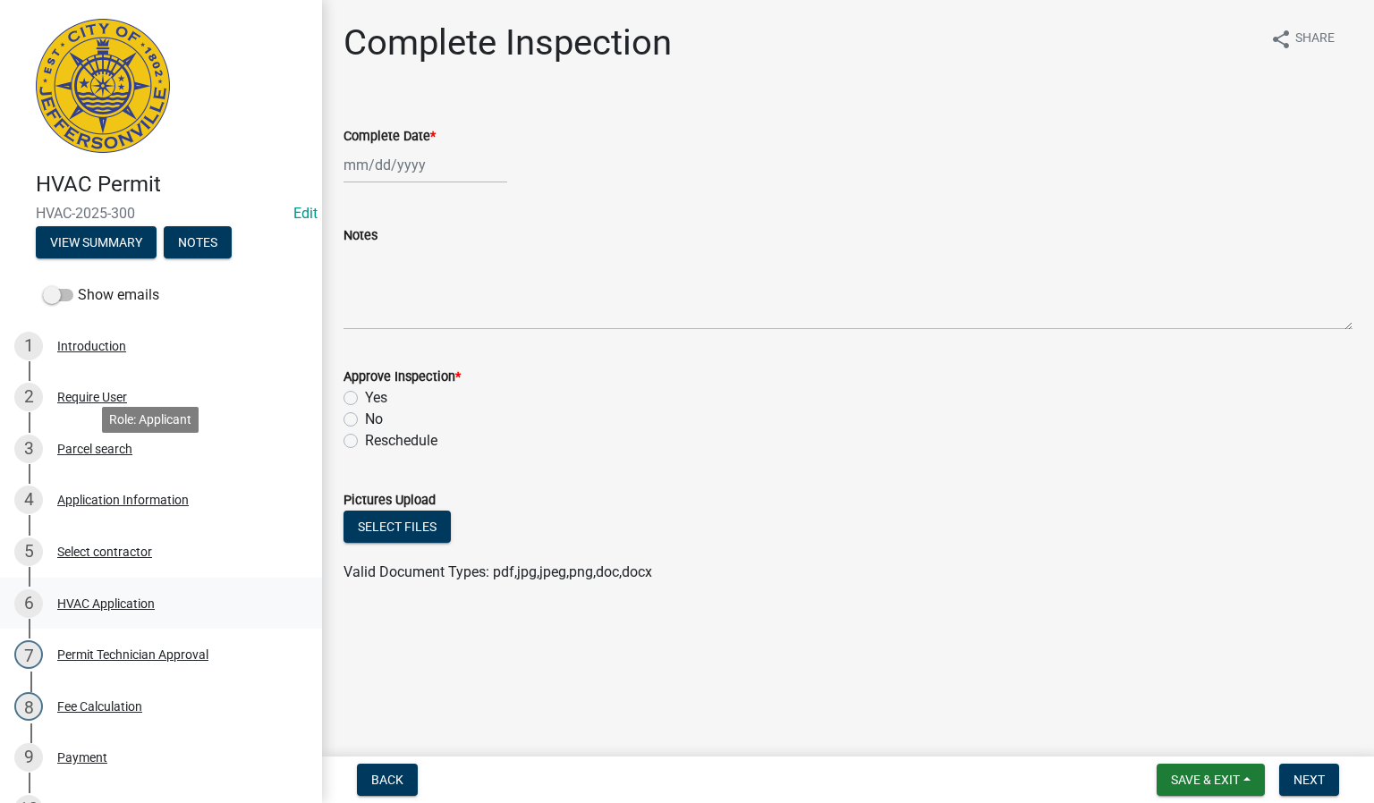
scroll to position [403, 0]
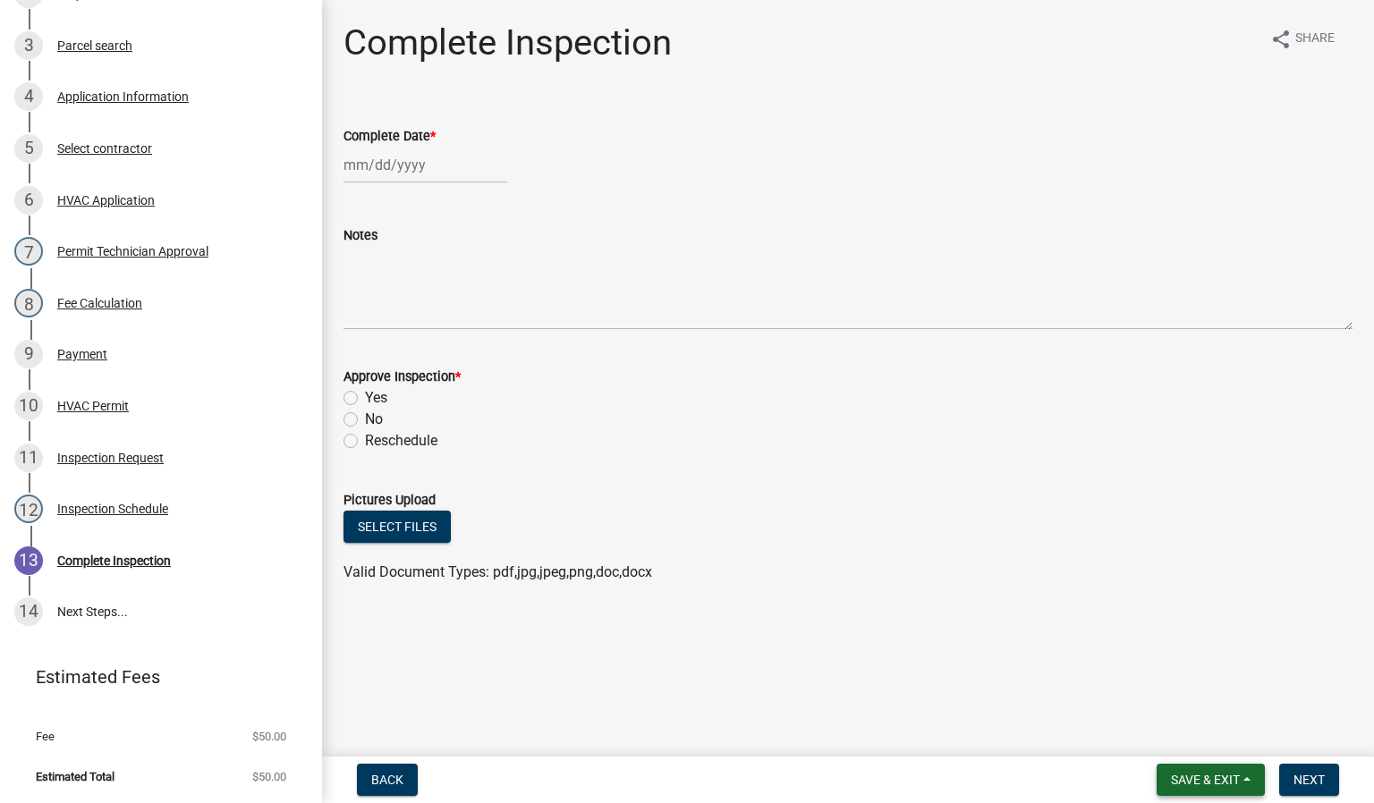
click at [1222, 779] on span "Save & Exit" at bounding box center [1205, 780] width 69 height 14
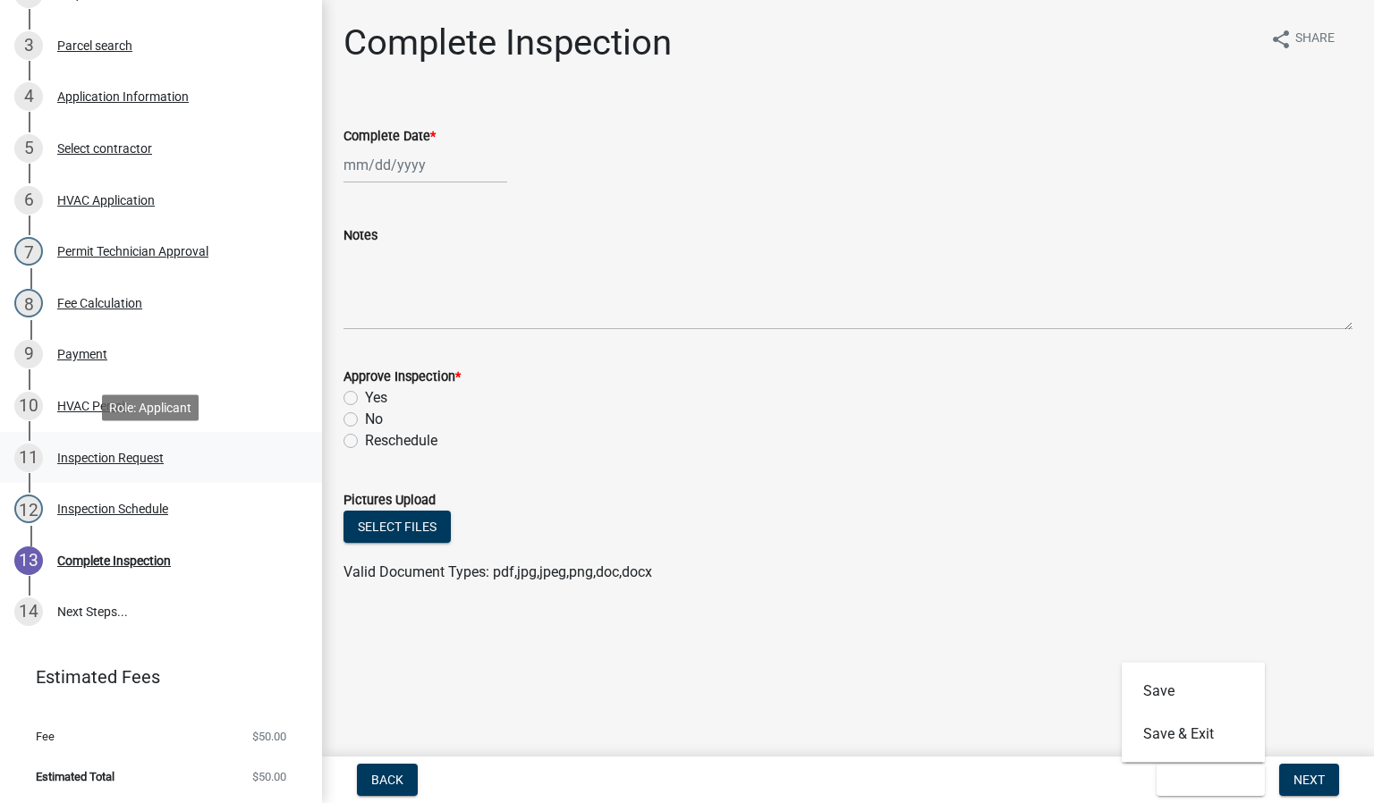
click at [119, 459] on div "Inspection Request" at bounding box center [110, 458] width 106 height 13
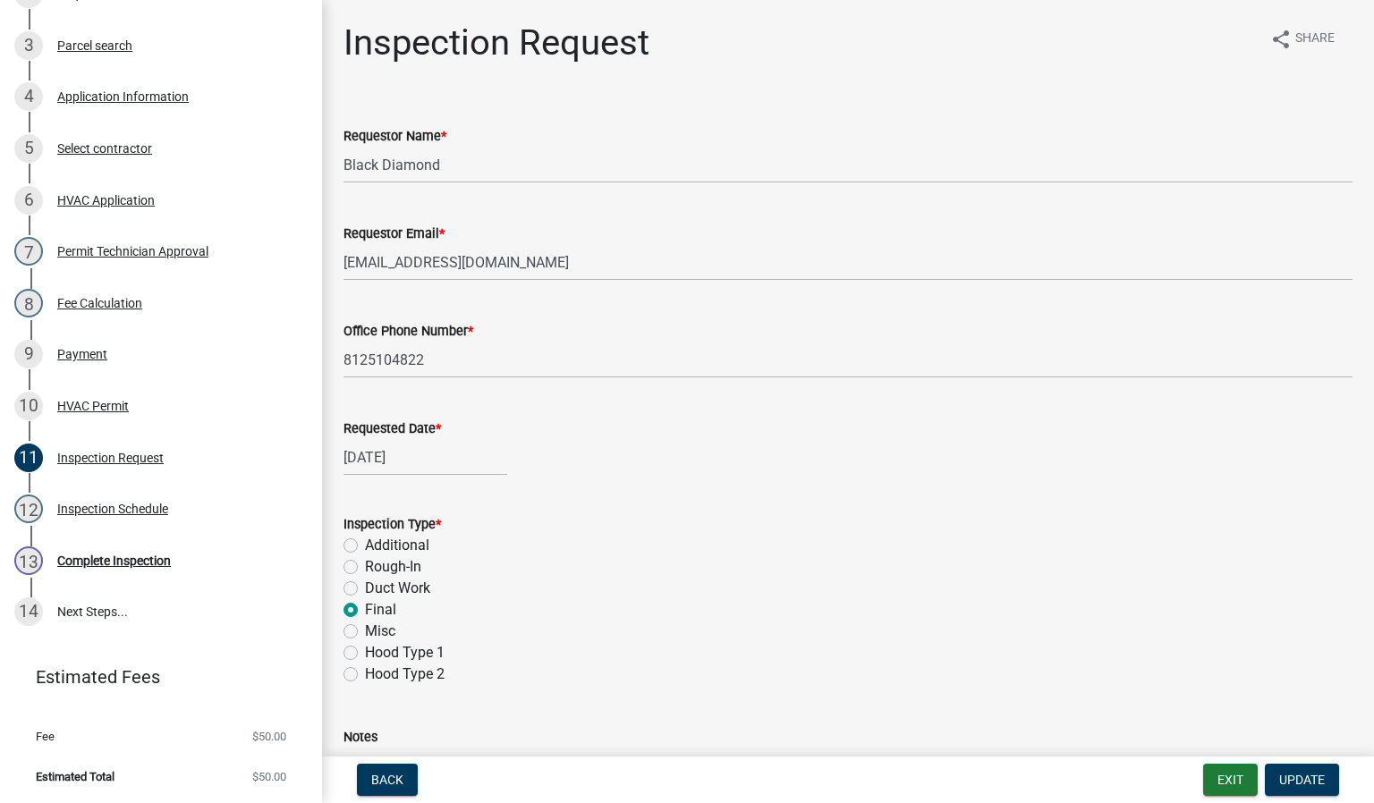
scroll to position [134, 0]
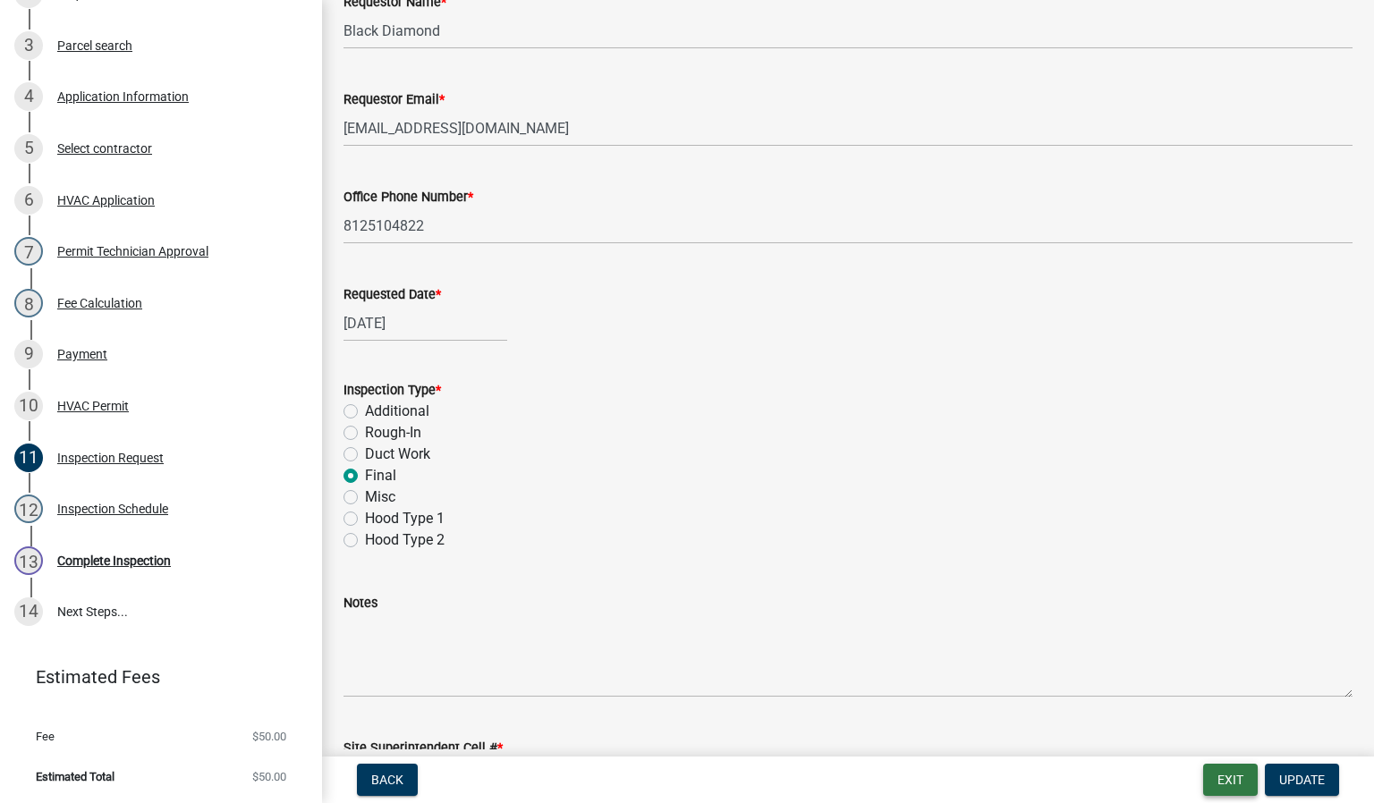
click at [1218, 775] on button "Exit" at bounding box center [1230, 780] width 55 height 32
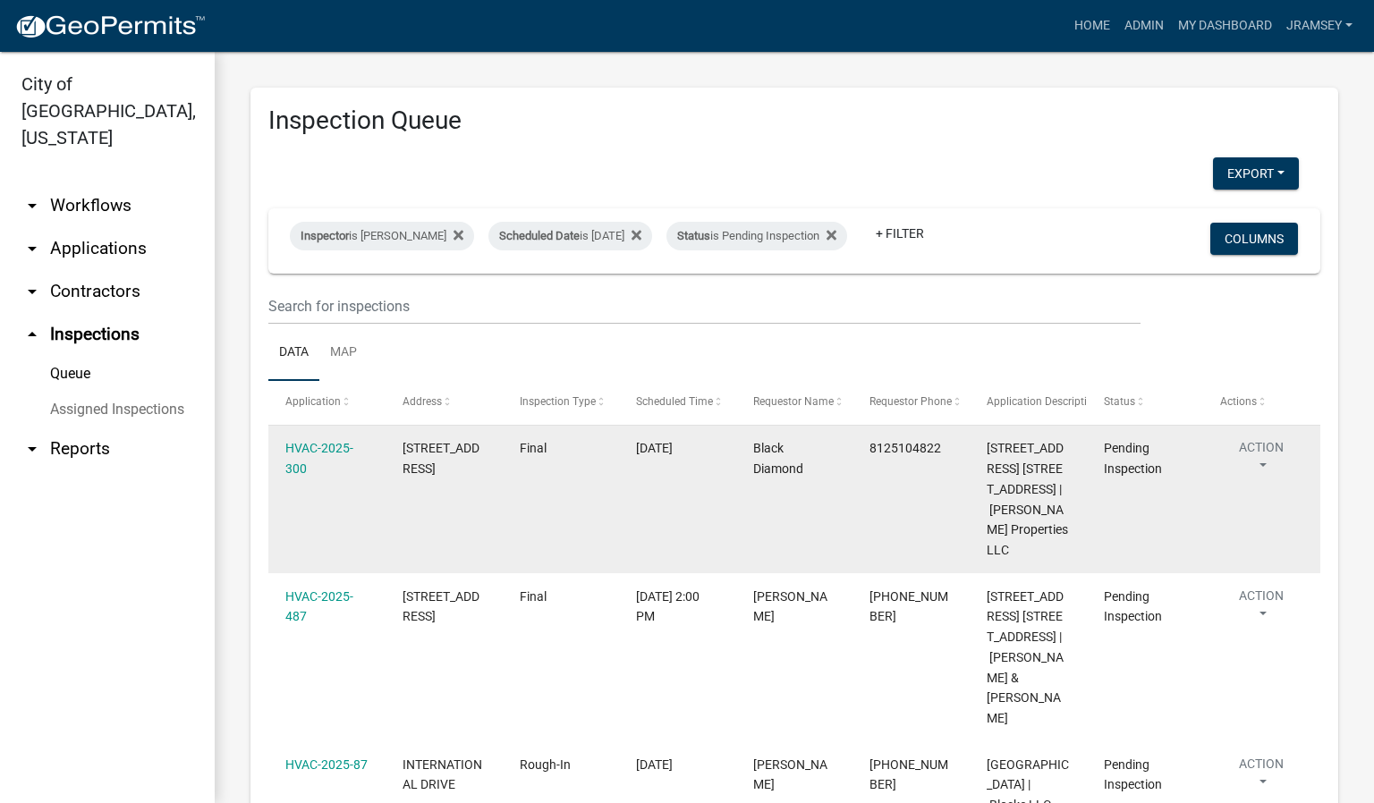
scroll to position [204, 0]
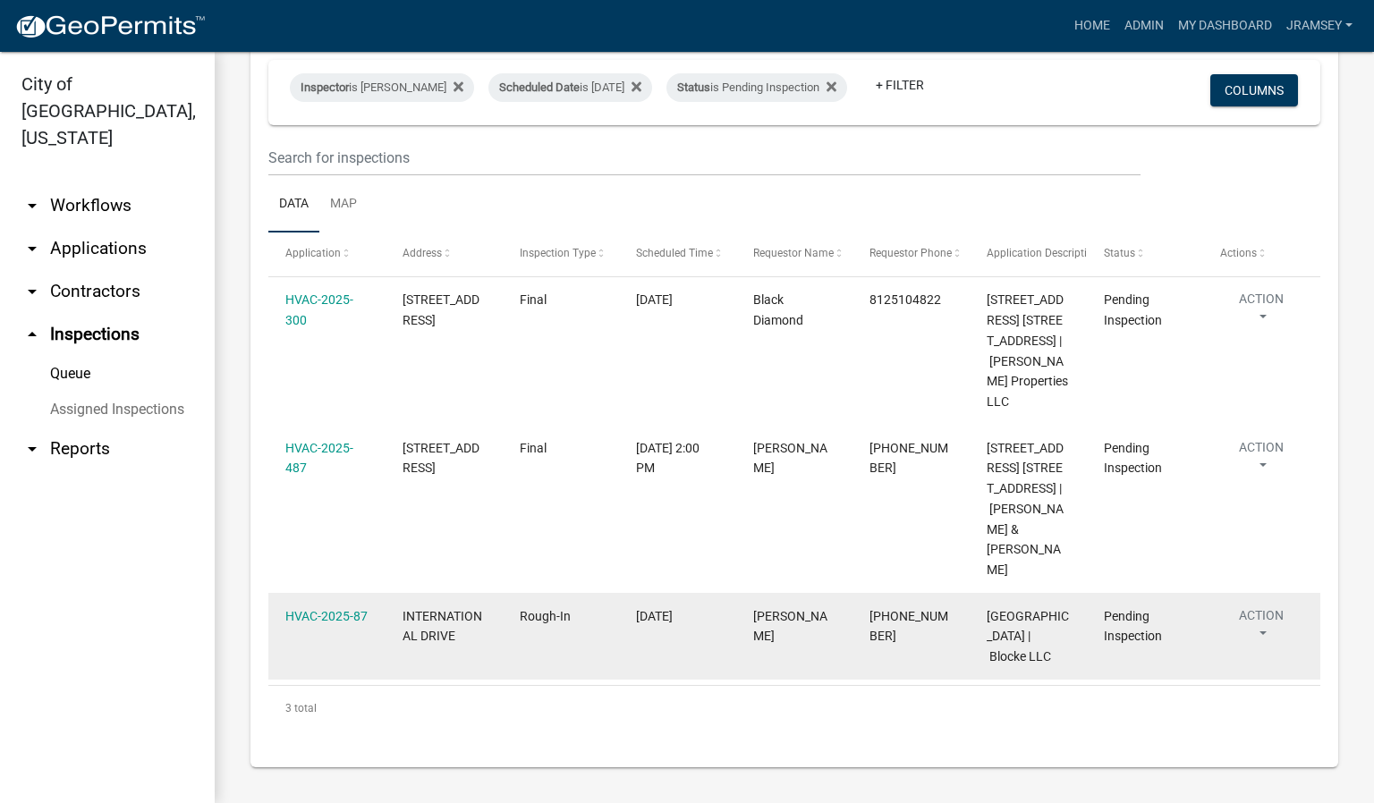
click at [1257, 335] on button "Action" at bounding box center [1261, 312] width 82 height 45
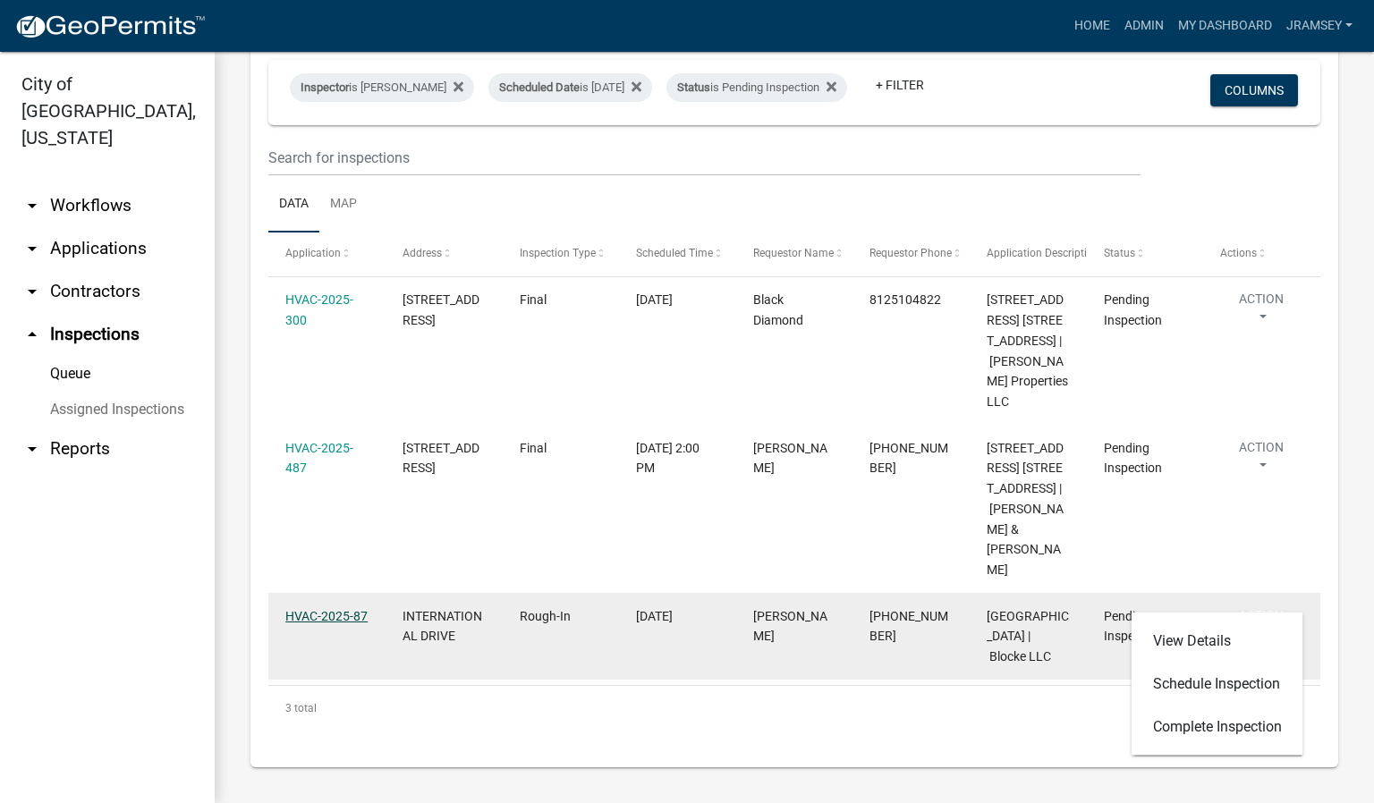
click at [314, 609] on link "HVAC-2025-87" at bounding box center [326, 616] width 82 height 14
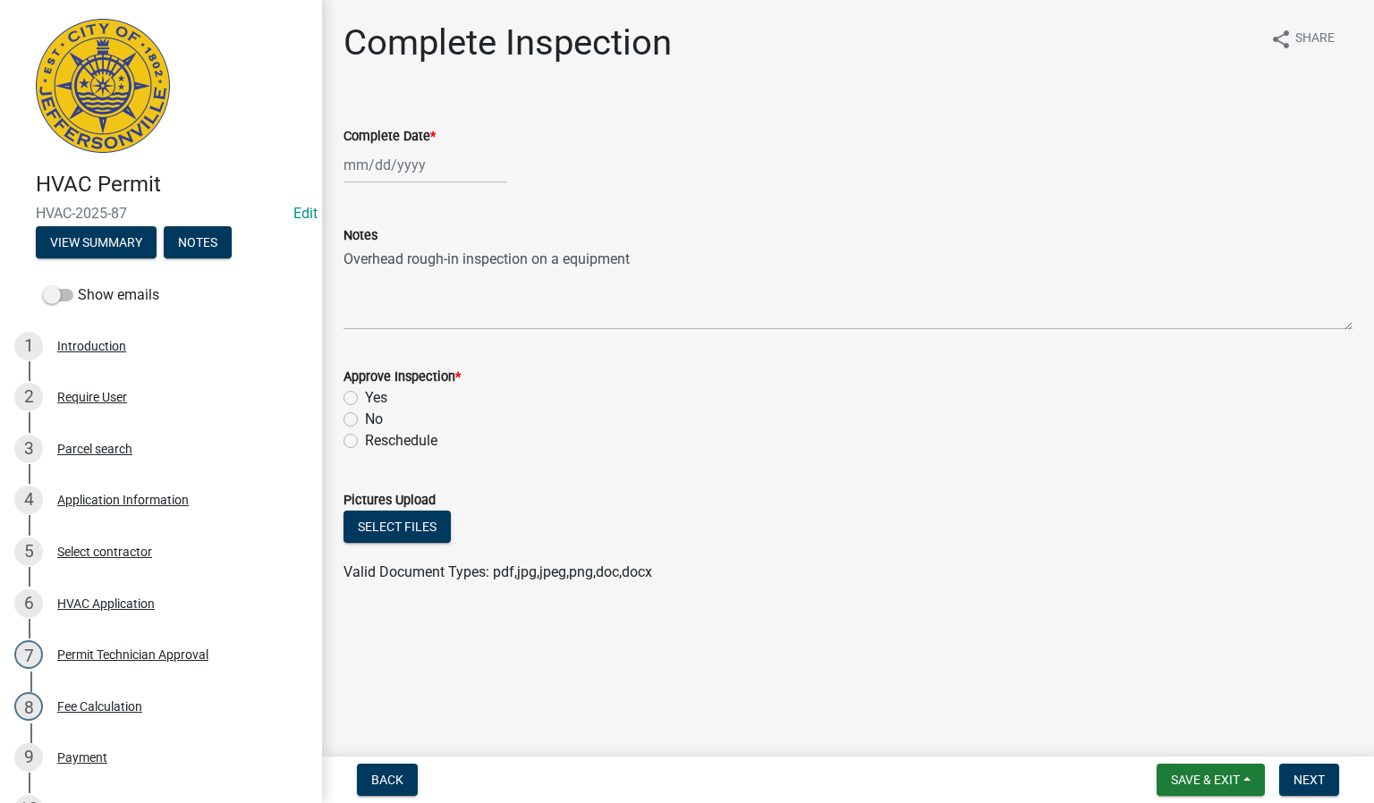
select select "8"
select select "2025"
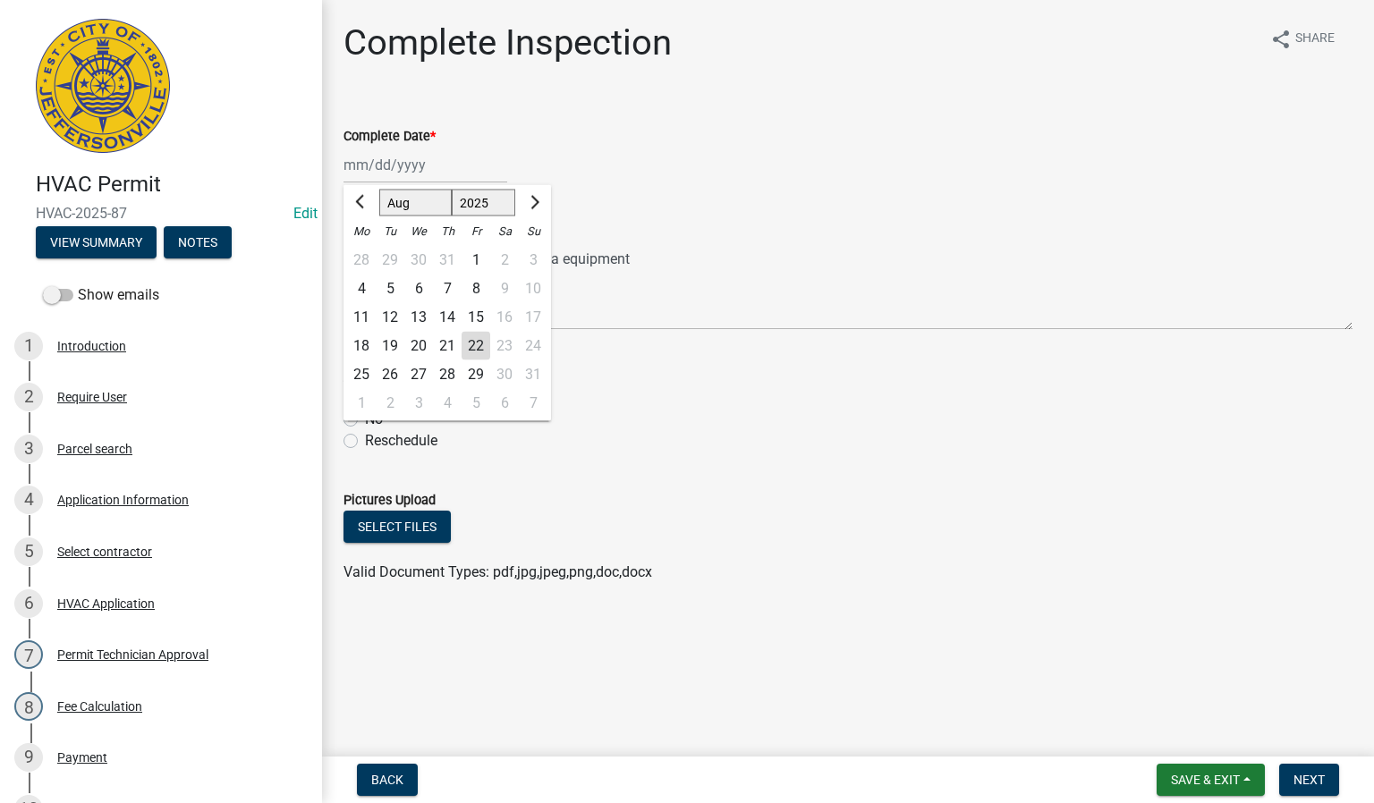
click at [368, 166] on div "[PERSON_NAME] Feb Mar Apr [PERSON_NAME][DATE] Oct Nov [DATE] 1526 1527 1528 152…" at bounding box center [425, 165] width 164 height 37
click at [478, 346] on div "22" at bounding box center [476, 346] width 29 height 29
type input "[DATE]"
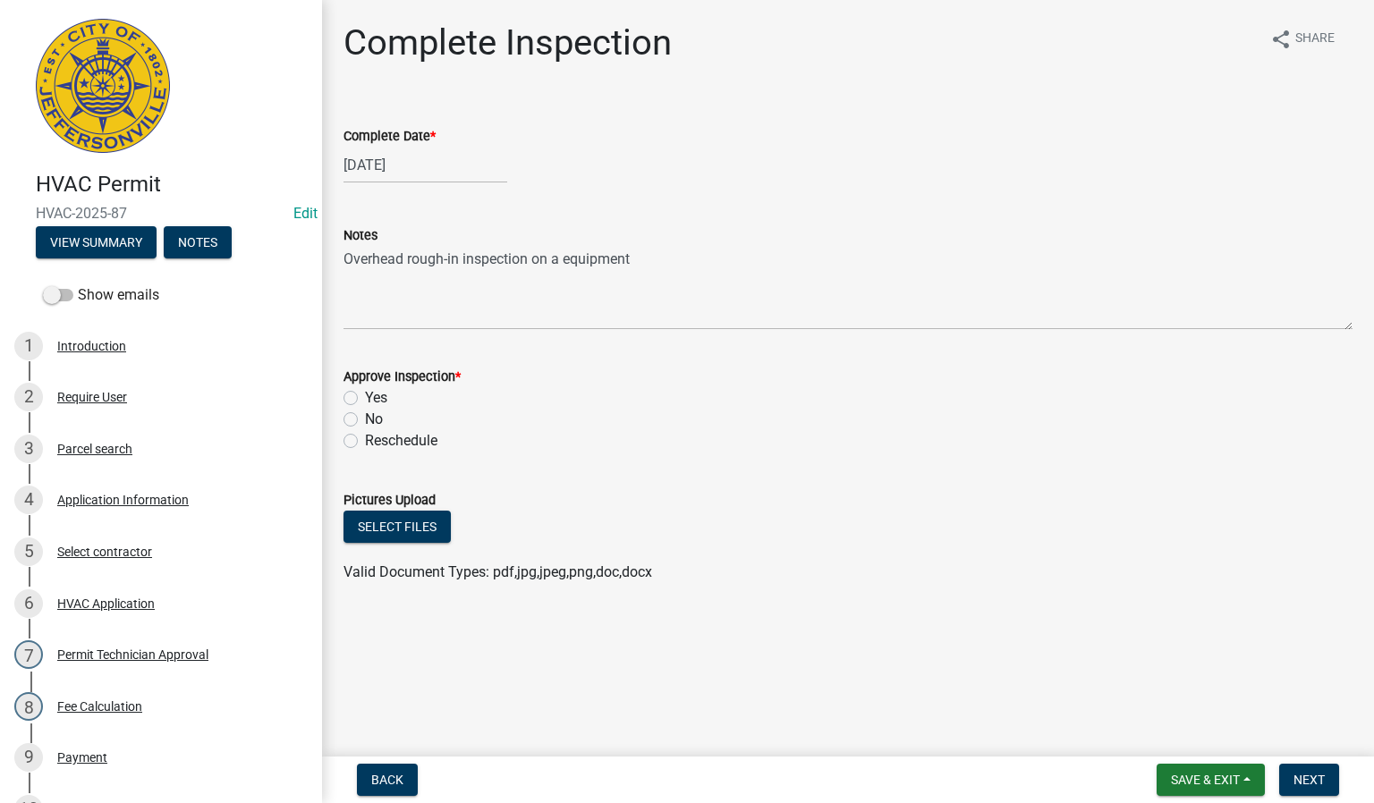
click at [365, 401] on label "Yes" at bounding box center [376, 397] width 22 height 21
click at [365, 399] on input "Yes" at bounding box center [371, 393] width 12 height 12
radio input "true"
click at [1304, 784] on span "Next" at bounding box center [1308, 780] width 31 height 14
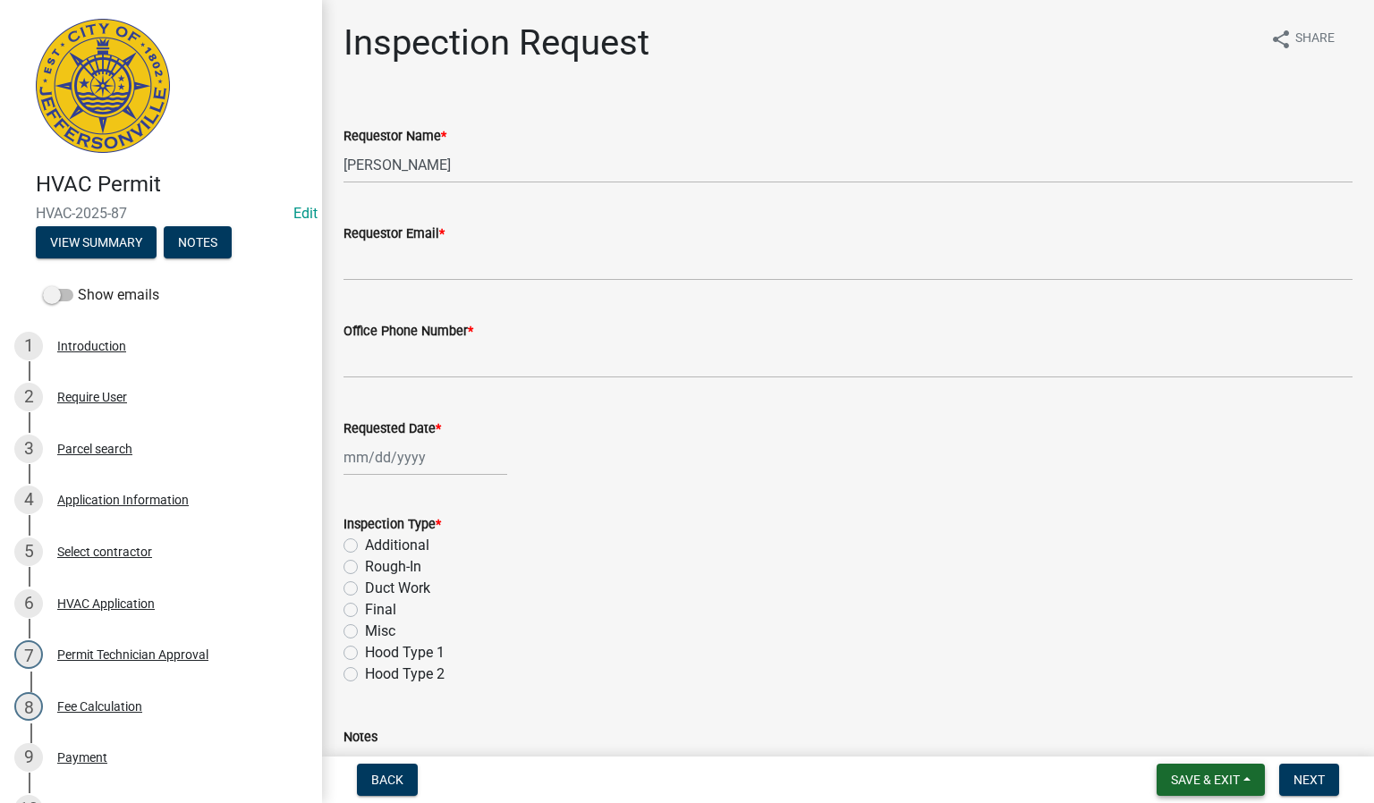
click at [1202, 773] on span "Save & Exit" at bounding box center [1205, 780] width 69 height 14
click at [1187, 741] on button "Save & Exit" at bounding box center [1193, 734] width 143 height 43
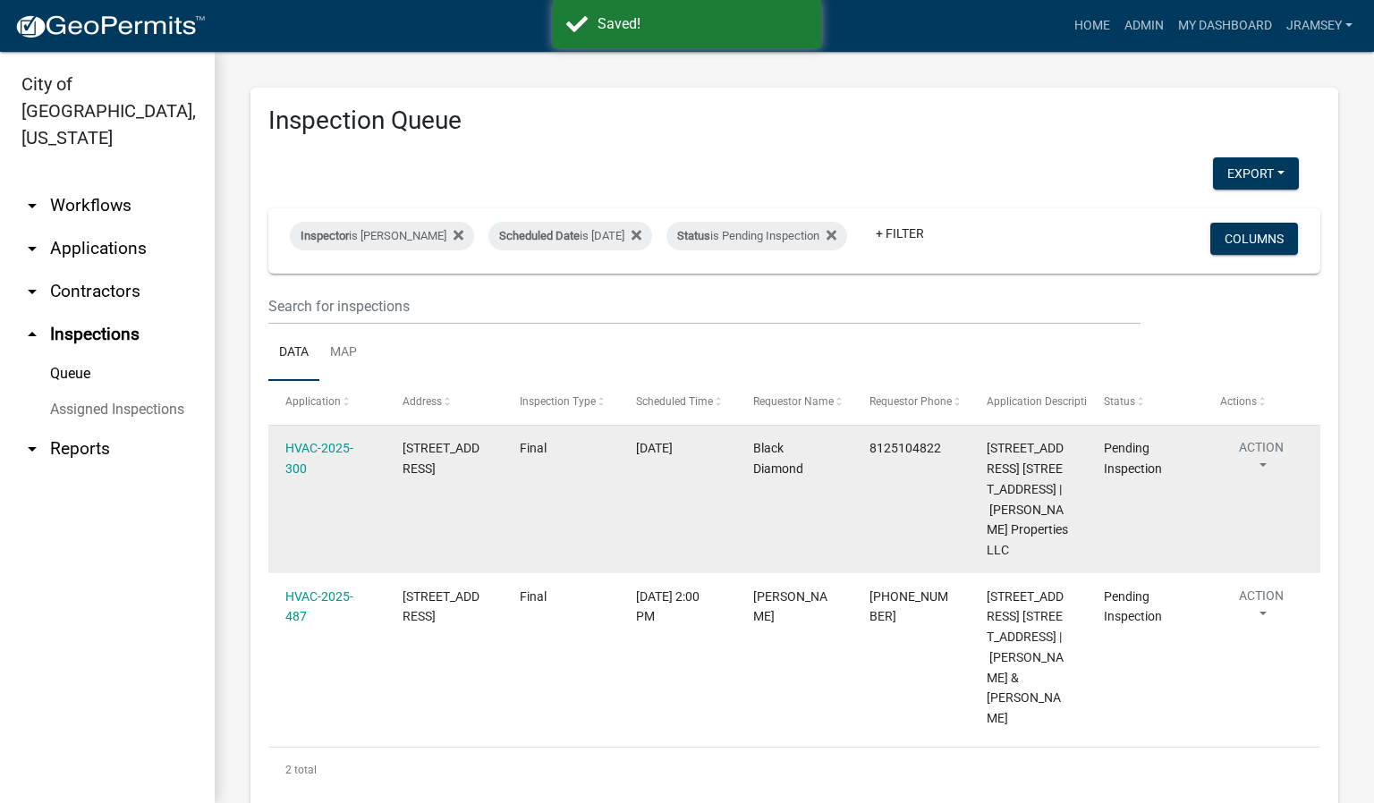
scroll to position [76, 0]
